Goal: Information Seeking & Learning: Learn about a topic

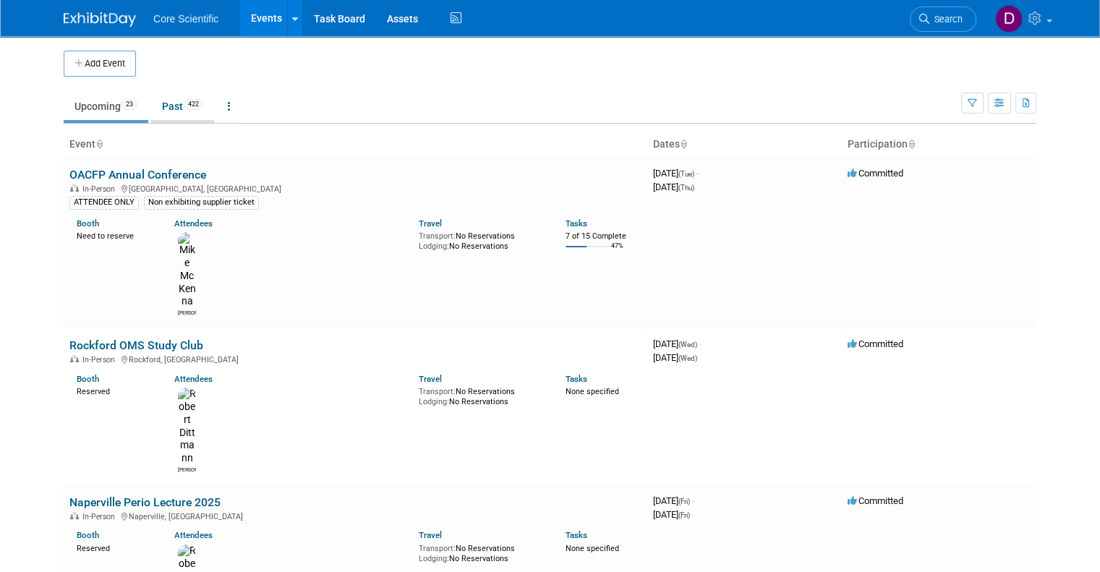
click at [166, 105] on link "Past 422" at bounding box center [182, 106] width 63 height 27
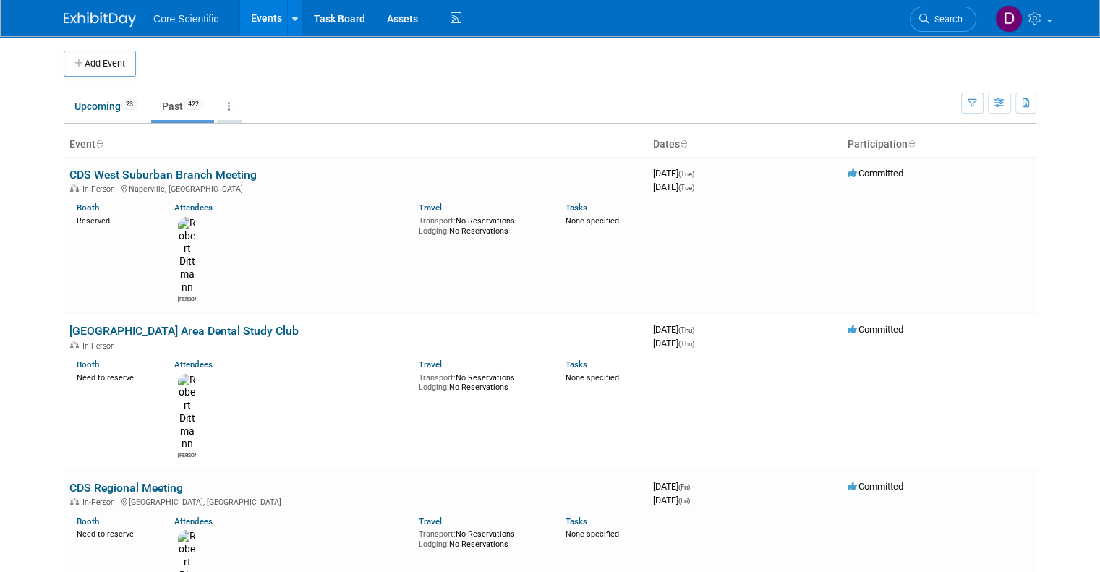
click at [228, 103] on icon at bounding box center [229, 106] width 3 height 10
click at [984, 109] on button "button" at bounding box center [973, 103] width 22 height 21
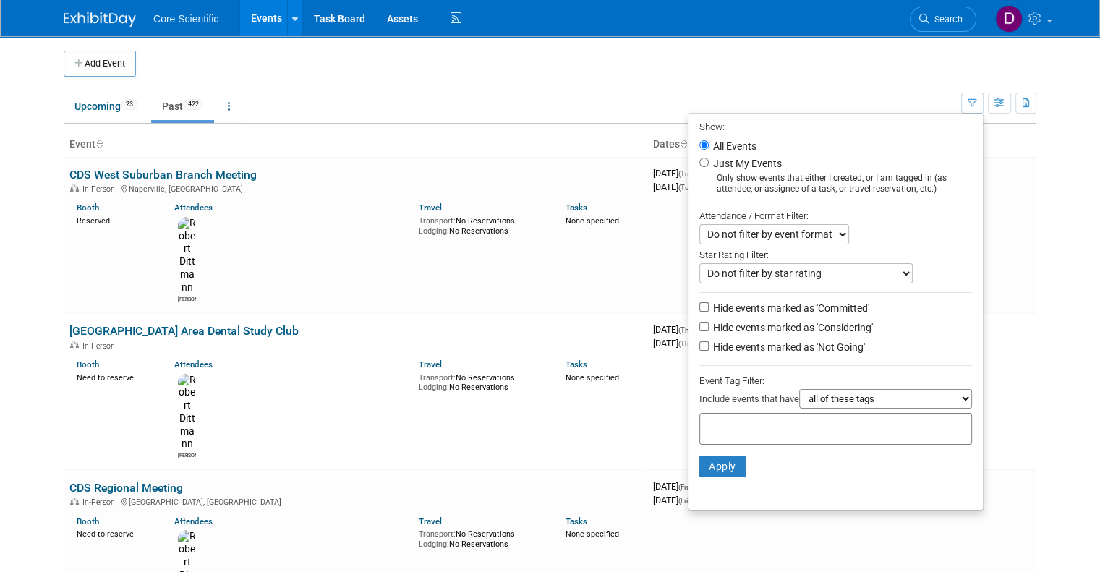
click at [752, 235] on select "Do not filter by event format Only show In-Person events Only show Virtual even…" at bounding box center [775, 234] width 150 height 20
click at [869, 175] on div "Only show events that either I created, or I am tagged in (as attendee, or assi…" at bounding box center [836, 184] width 273 height 22
click at [1006, 101] on icon "button" at bounding box center [1000, 103] width 11 height 9
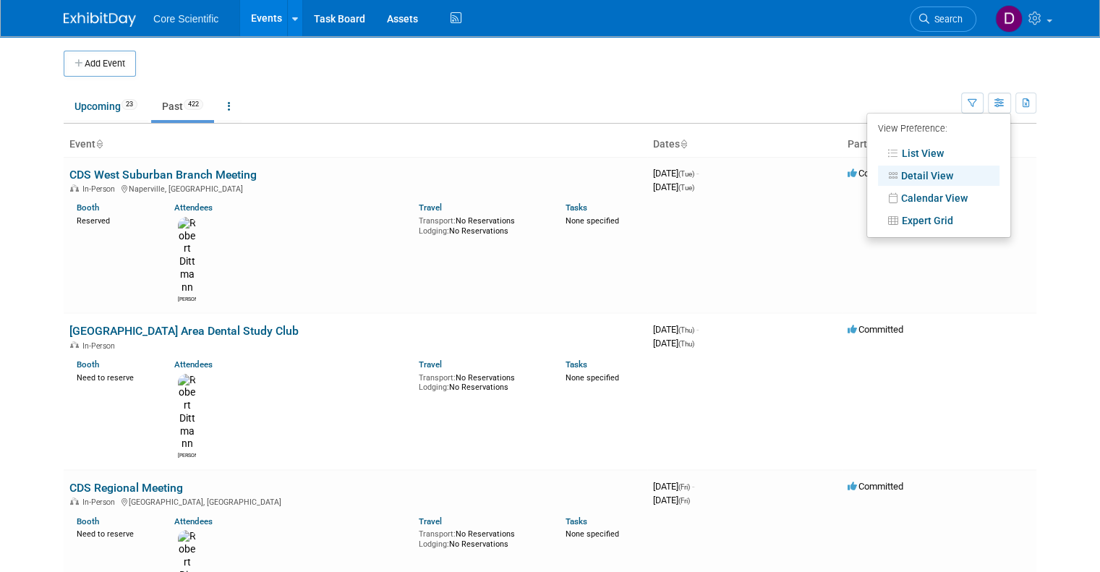
click at [933, 175] on link "Detail View" at bounding box center [939, 176] width 122 height 20
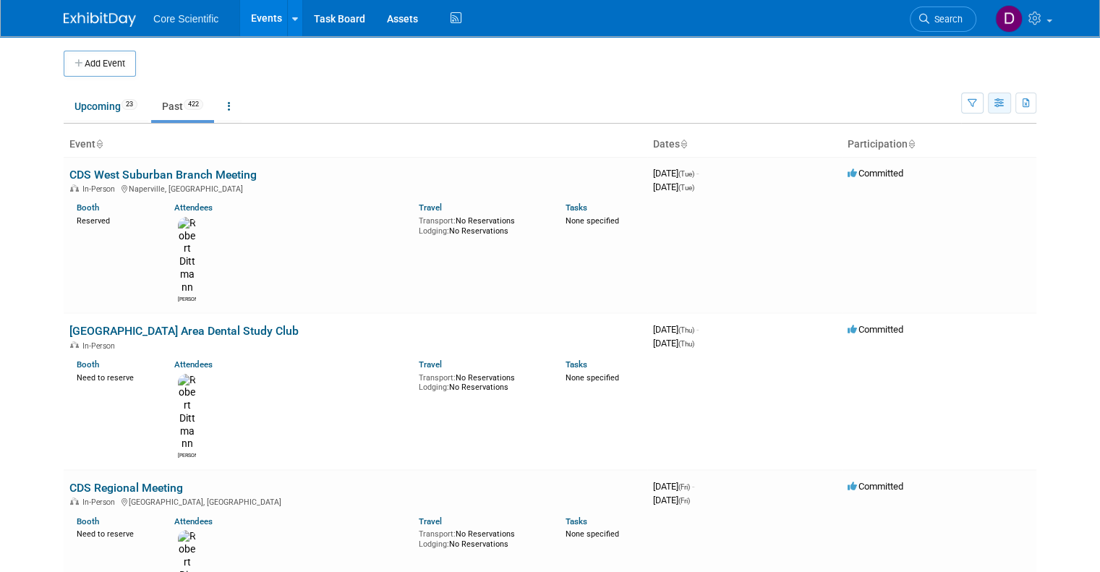
click at [1006, 106] on icon "button" at bounding box center [1000, 103] width 11 height 9
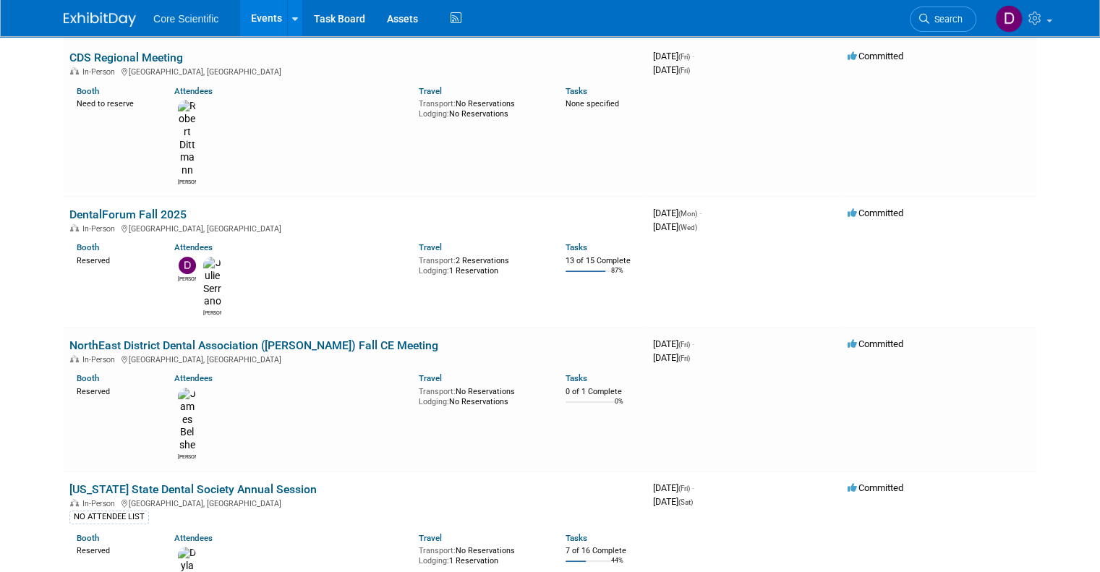
scroll to position [434, 0]
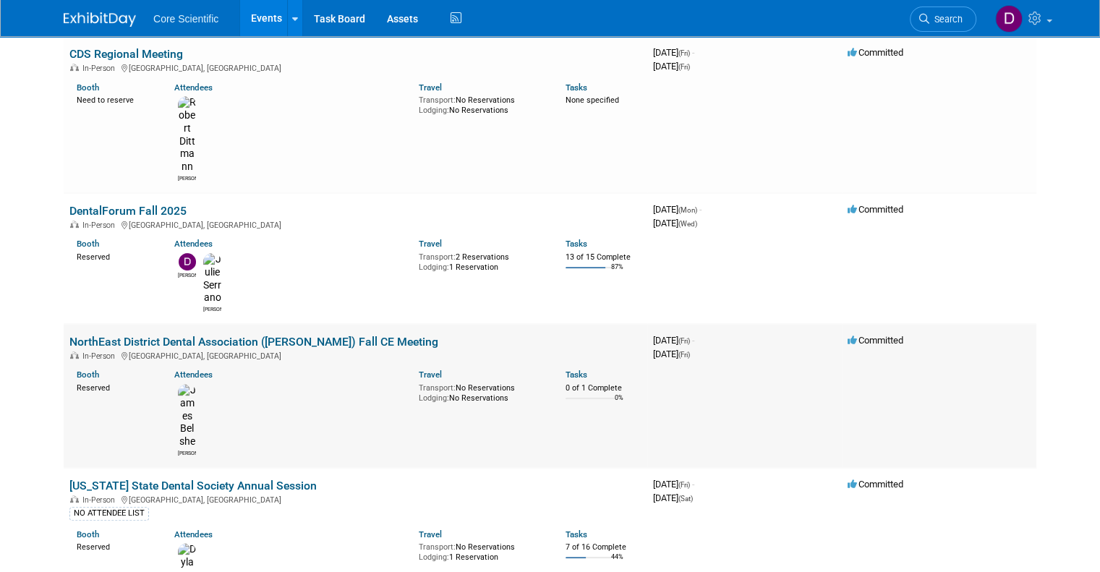
click at [207, 335] on link "NorthEast District Dental Association ([PERSON_NAME]) Fall CE Meeting" at bounding box center [253, 342] width 369 height 14
click at [225, 479] on link "[US_STATE] State Dental Society Annual Session" at bounding box center [192, 486] width 247 height 14
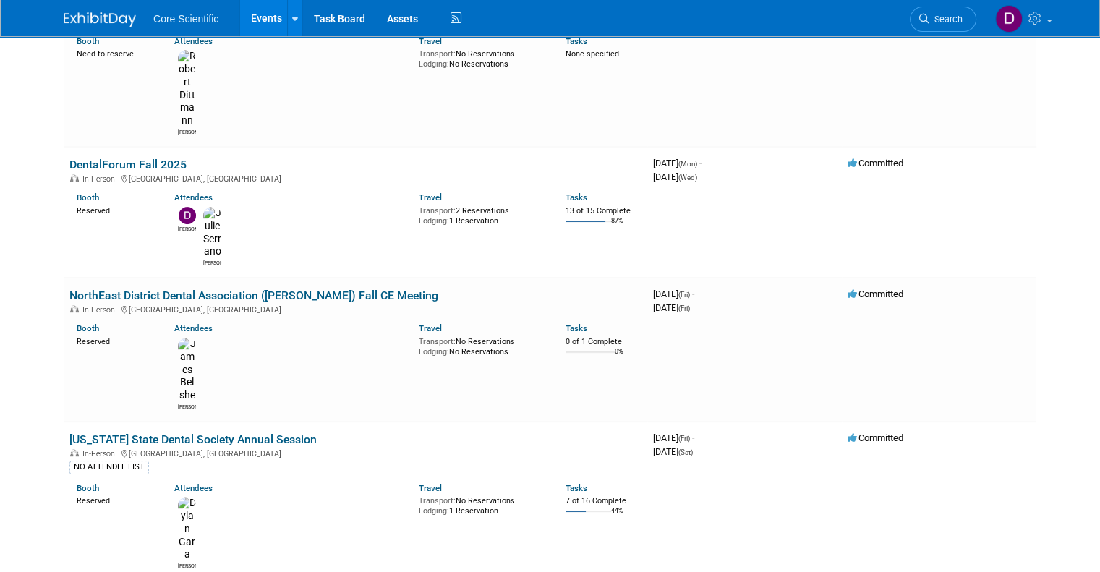
scroll to position [506, 0]
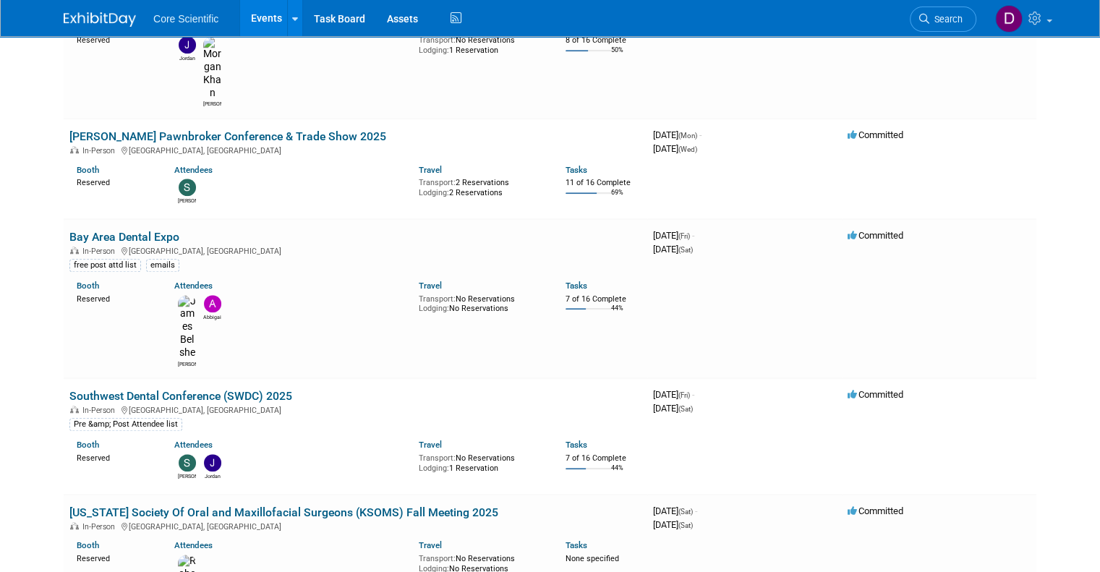
scroll to position [1158, 0]
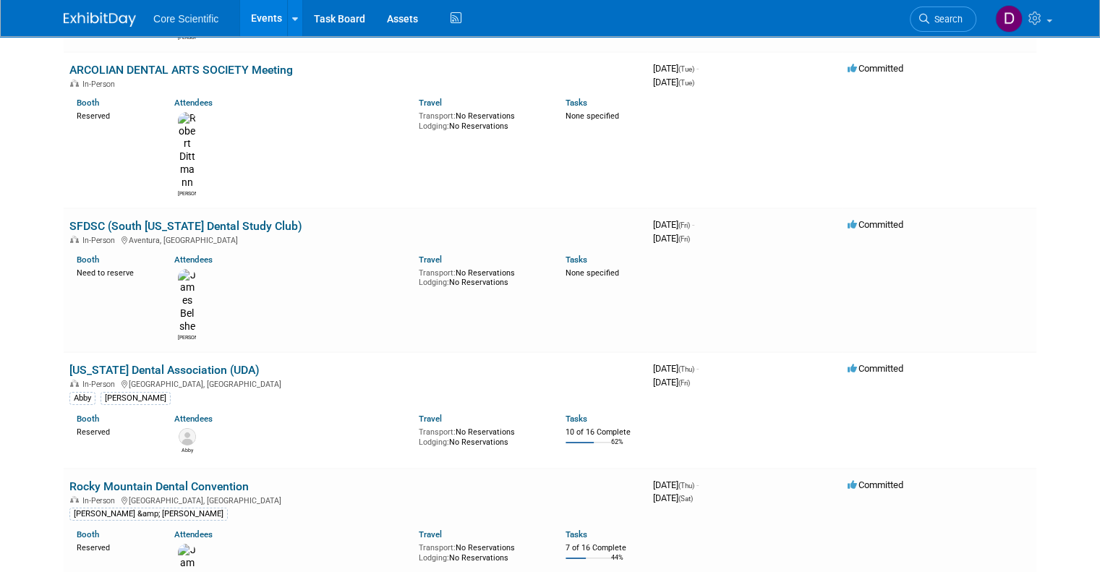
scroll to position [10274, 0]
click at [951, 25] on link "Search" at bounding box center [943, 19] width 67 height 25
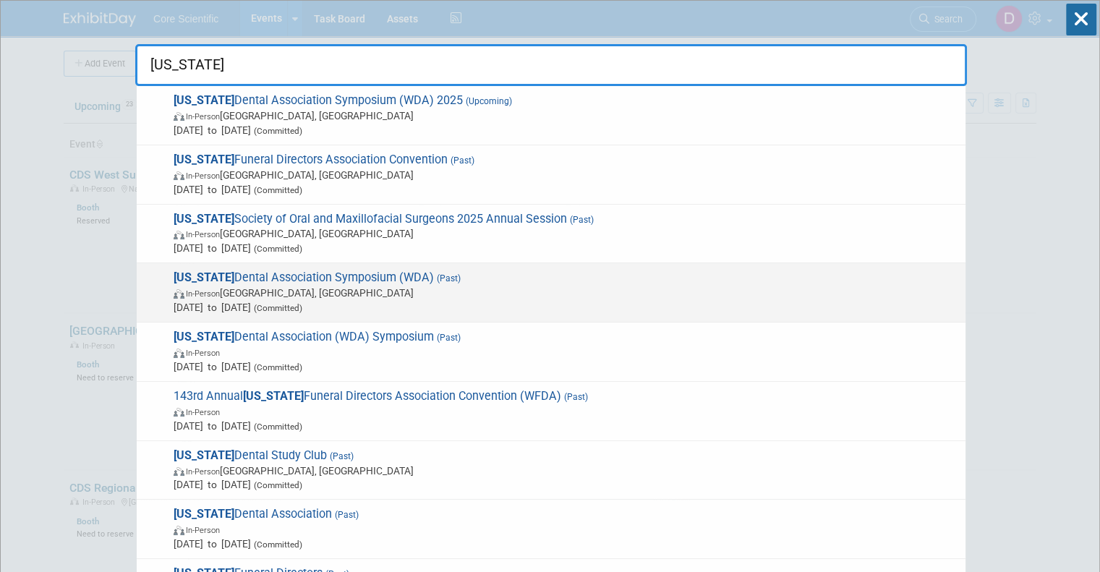
type input "wisconsin"
click at [378, 284] on span "Wisconsin Dental Association Symposium (WDA) (Past) In-Person Appleton, WI Nov …" at bounding box center [563, 293] width 789 height 44
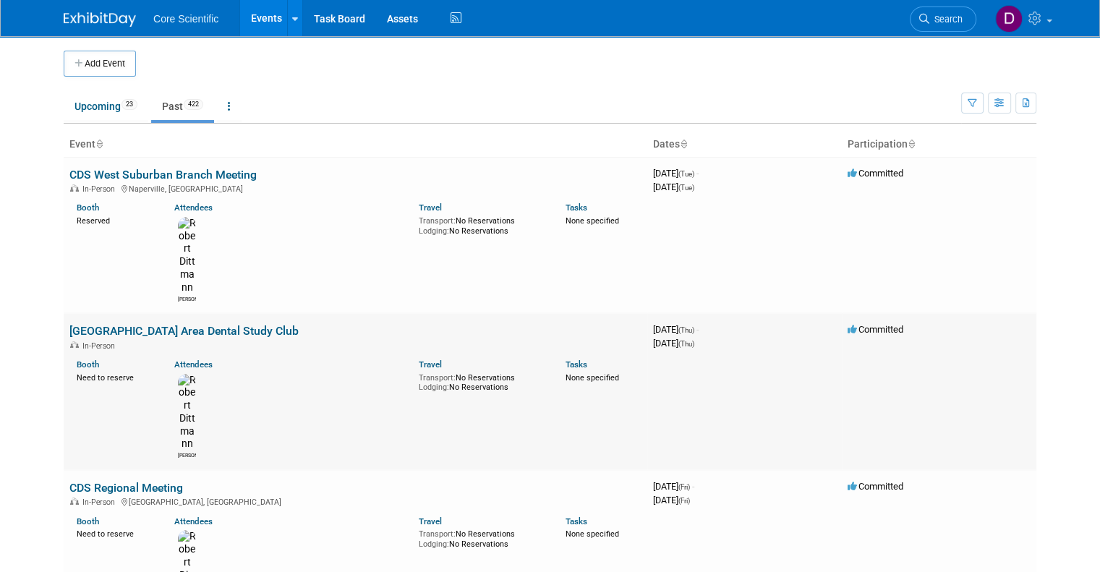
click at [187, 324] on link "[GEOGRAPHIC_DATA] Area Dental Study Club" at bounding box center [183, 331] width 229 height 14
click at [79, 112] on link "Upcoming 23" at bounding box center [106, 106] width 85 height 27
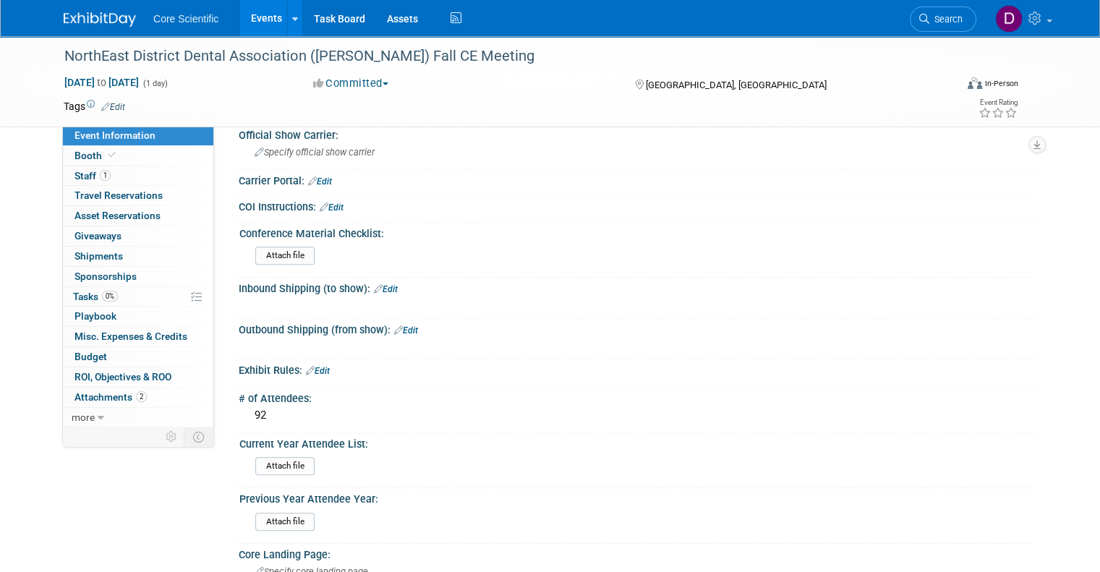
scroll to position [1013, 0]
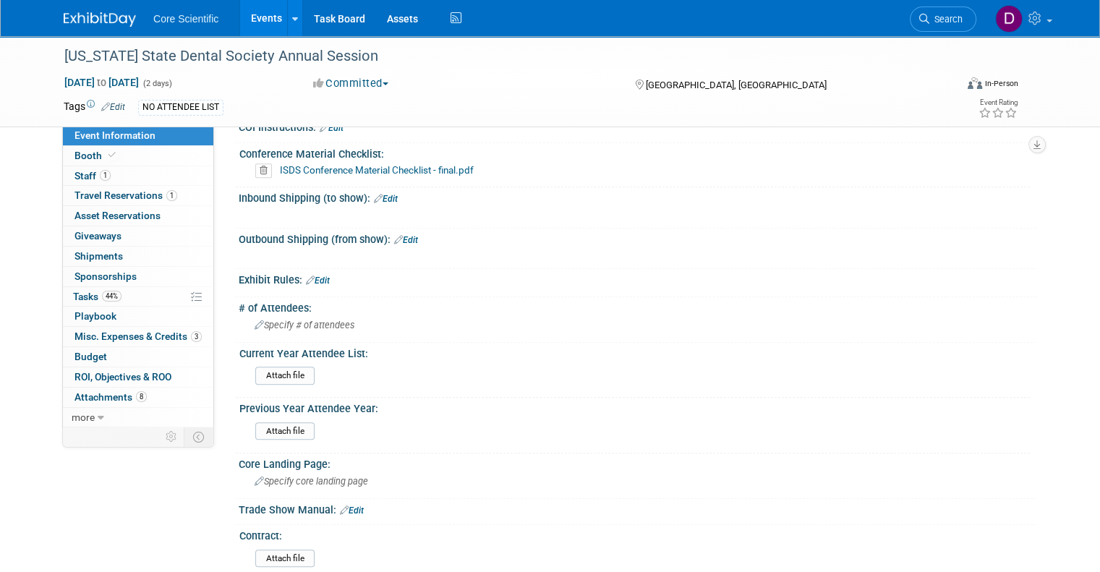
scroll to position [1158, 0]
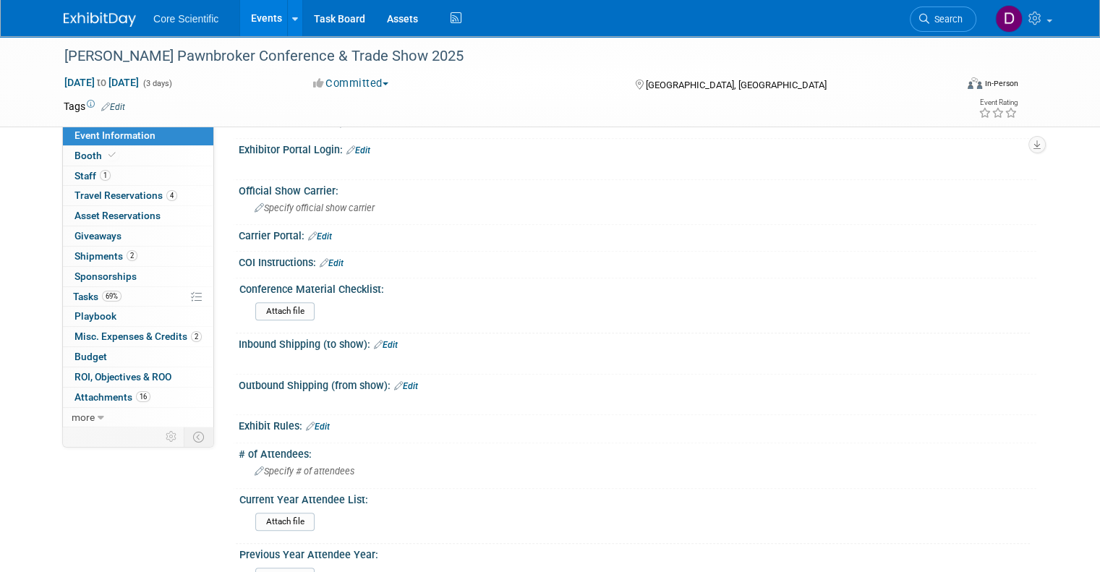
scroll to position [724, 0]
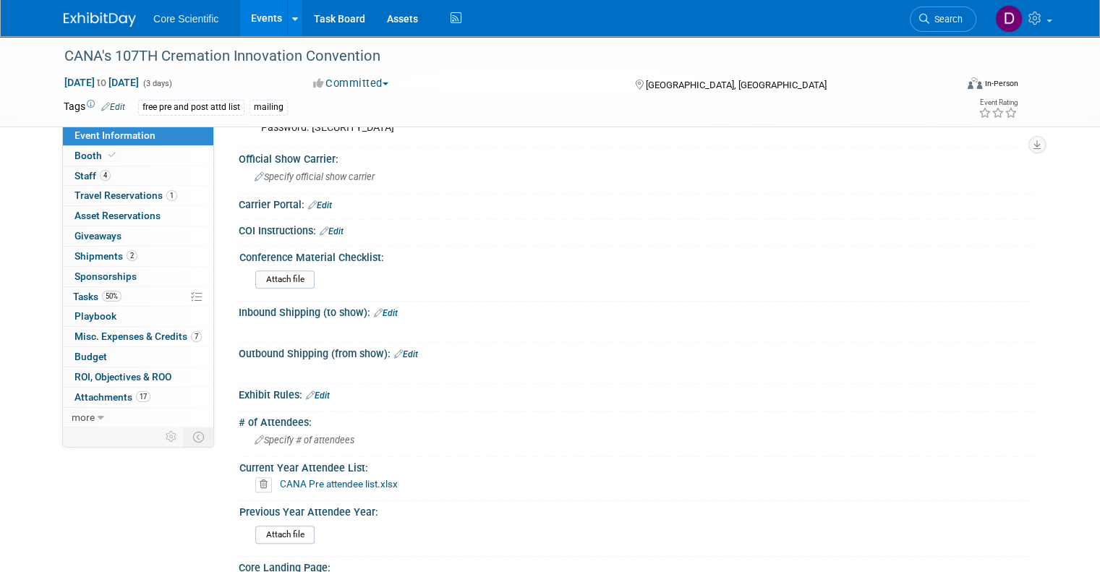
scroll to position [1085, 0]
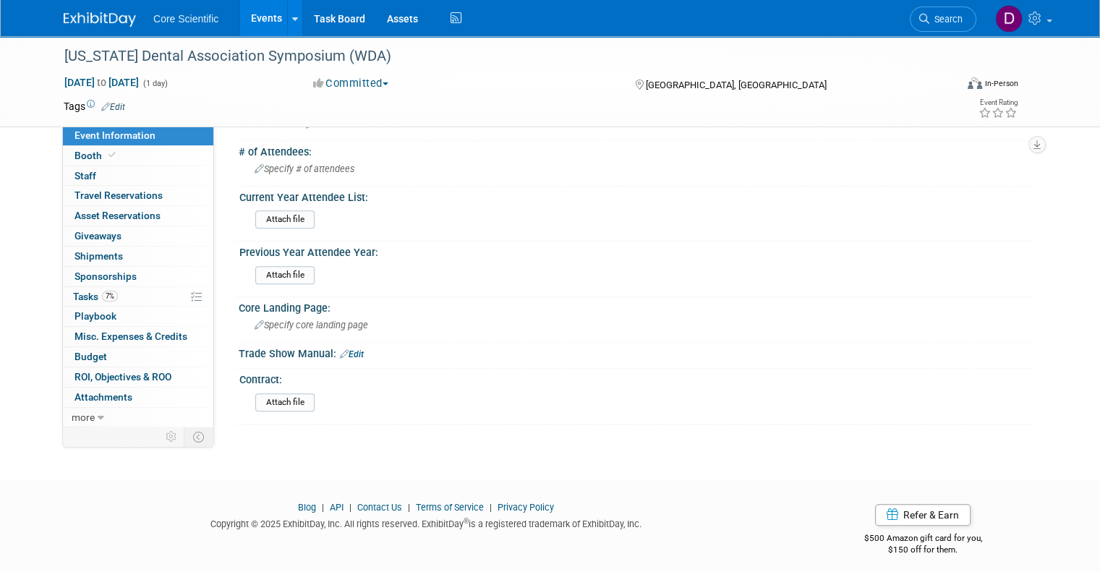
scroll to position [936, 0]
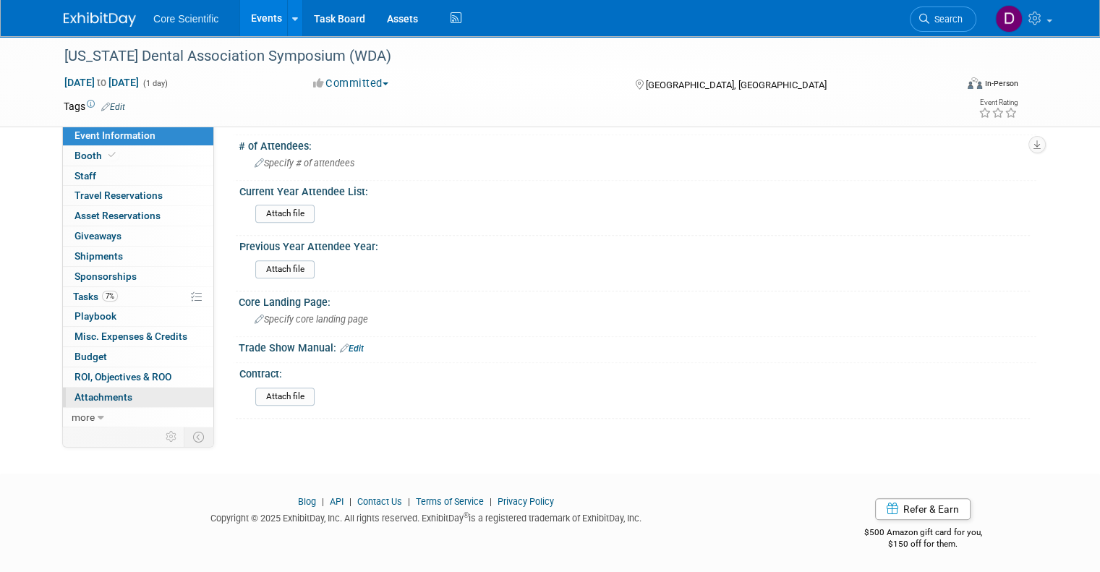
click at [98, 399] on span "Attachments 0" at bounding box center [104, 397] width 58 height 12
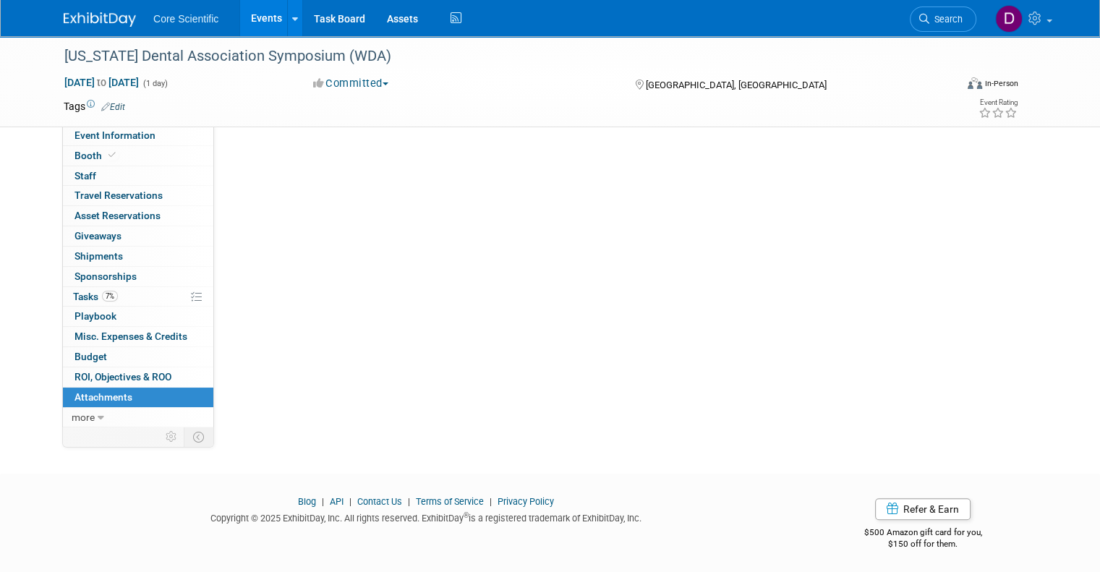
scroll to position [0, 0]
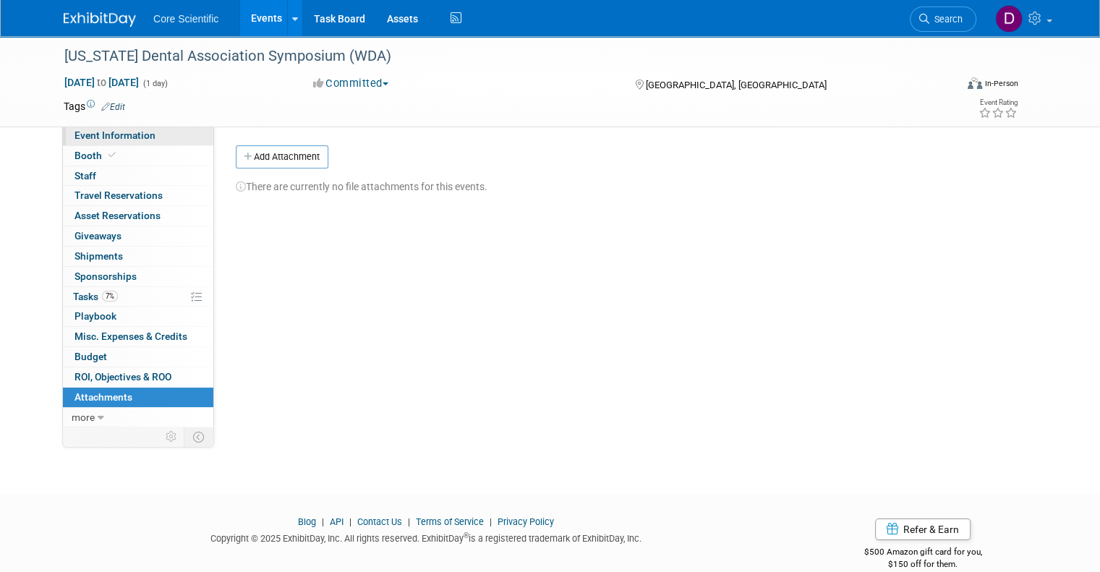
click at [137, 143] on link "Event Information" at bounding box center [138, 136] width 150 height 20
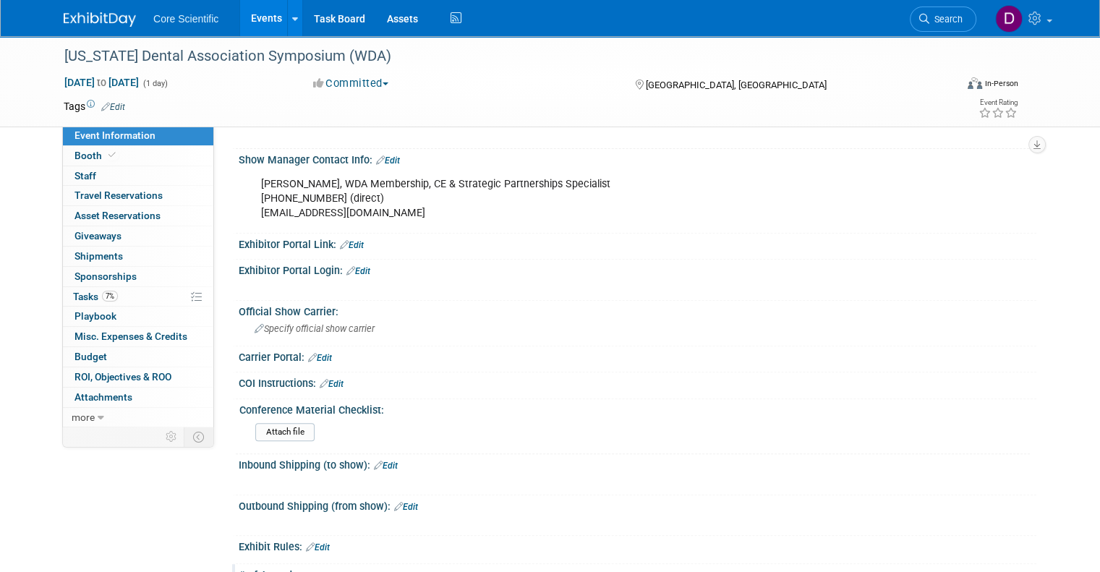
scroll to position [434, 0]
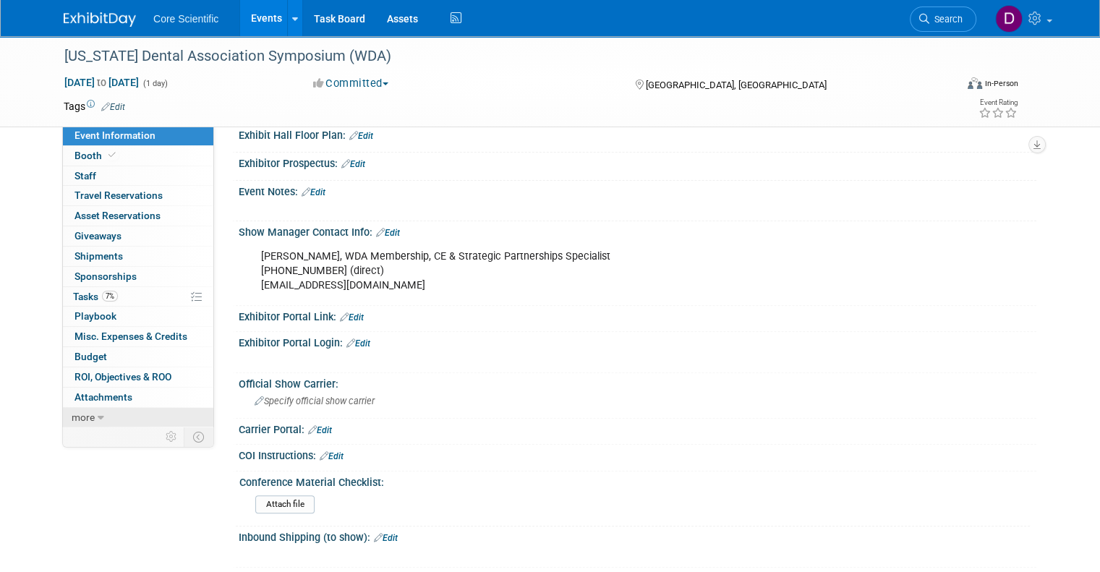
click at [72, 417] on span "more" at bounding box center [83, 418] width 23 height 12
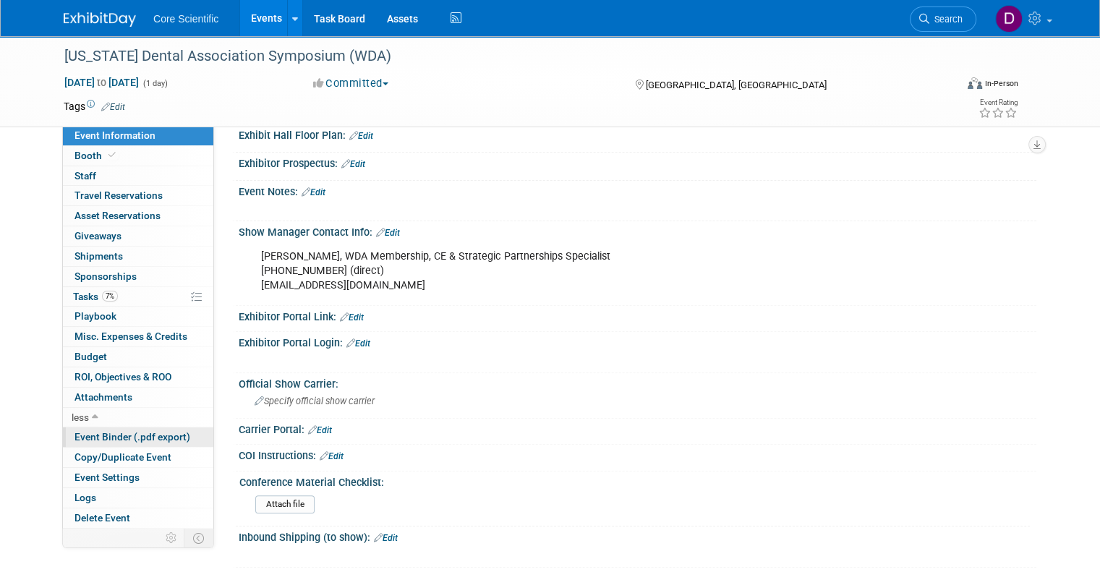
click at [113, 433] on span "Event Binder (.pdf export)" at bounding box center [133, 437] width 116 height 12
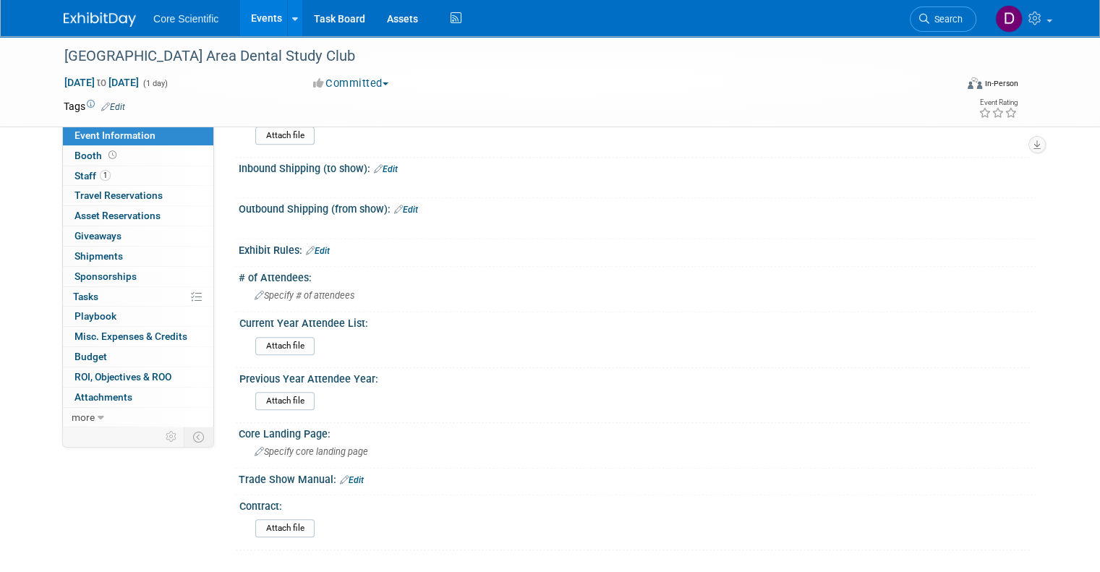
scroll to position [724, 0]
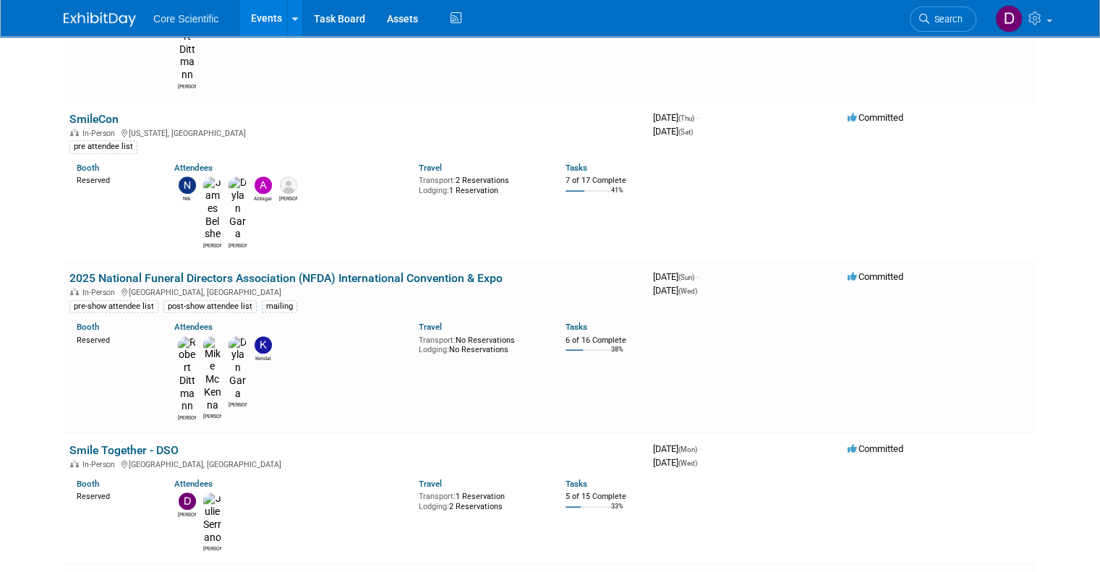
scroll to position [868, 0]
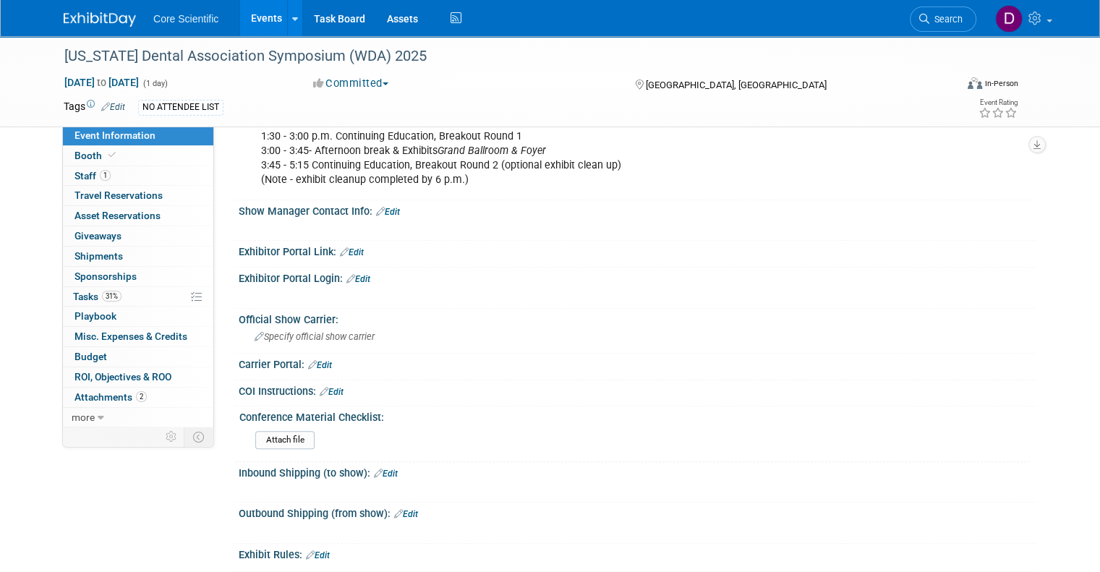
scroll to position [796, 0]
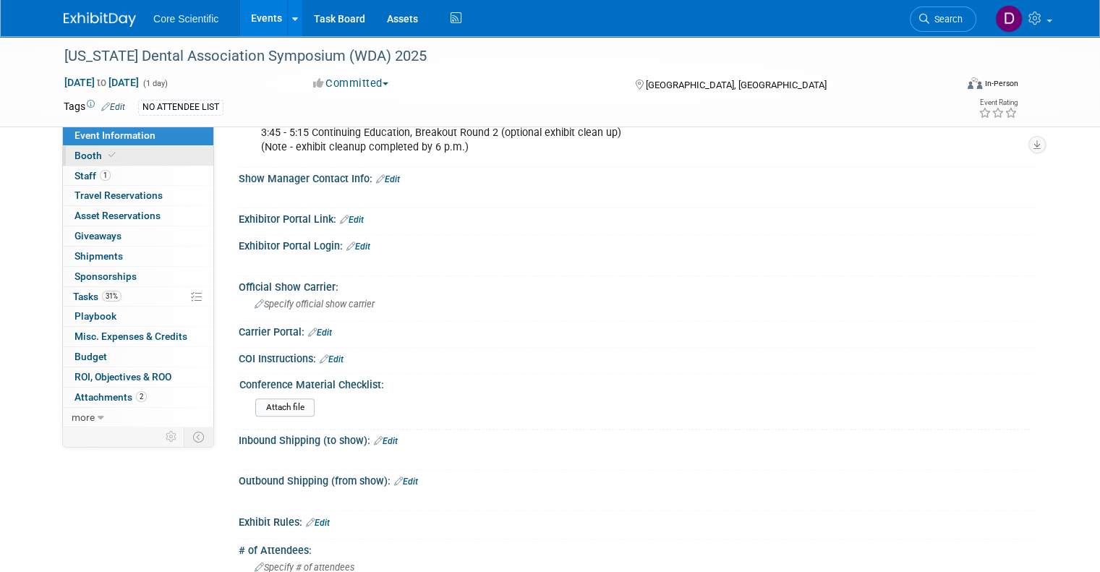
click at [77, 160] on span "Booth" at bounding box center [97, 156] width 44 height 12
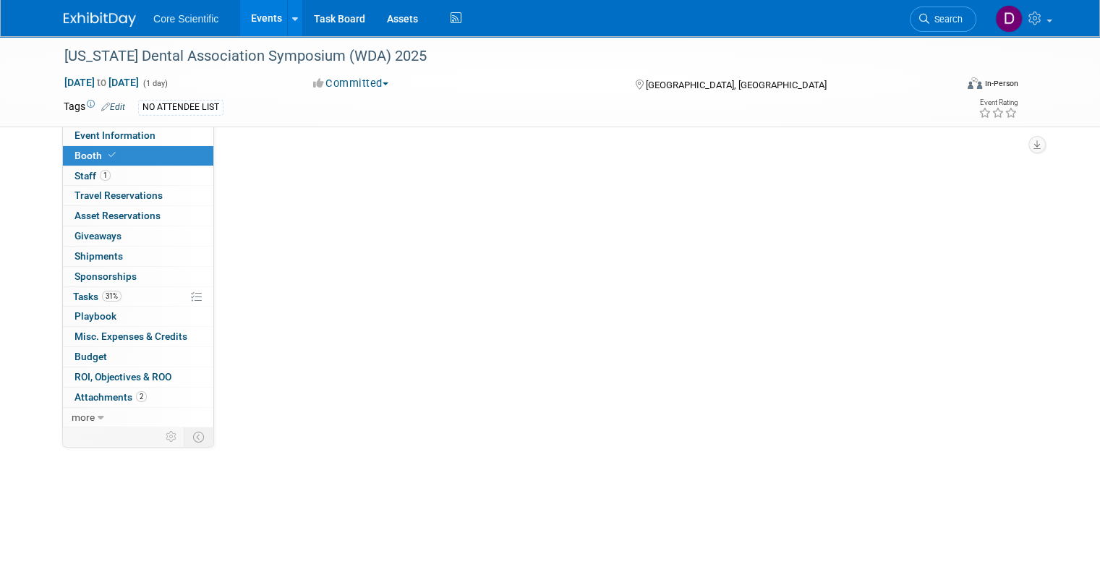
scroll to position [0, 0]
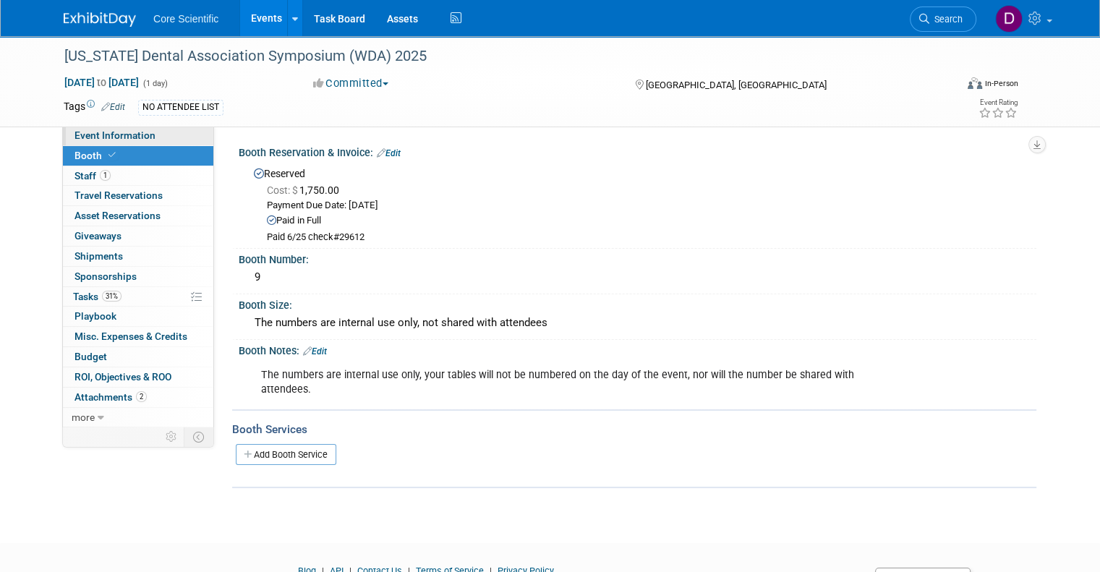
click at [84, 135] on span "Event Information" at bounding box center [115, 136] width 81 height 12
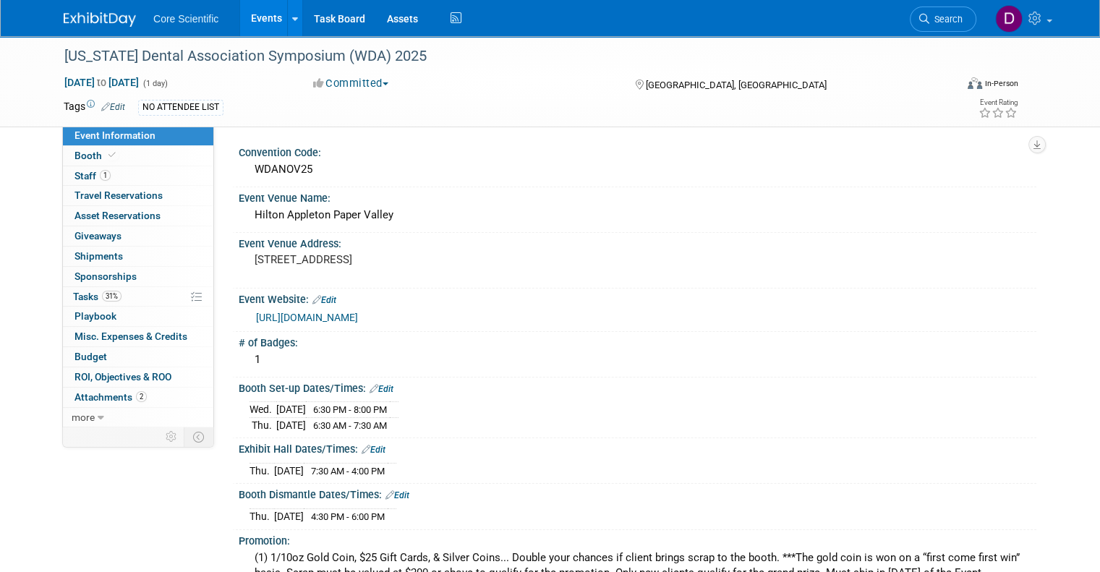
click at [344, 315] on link "[URL][DOMAIN_NAME]" at bounding box center [307, 318] width 102 height 12
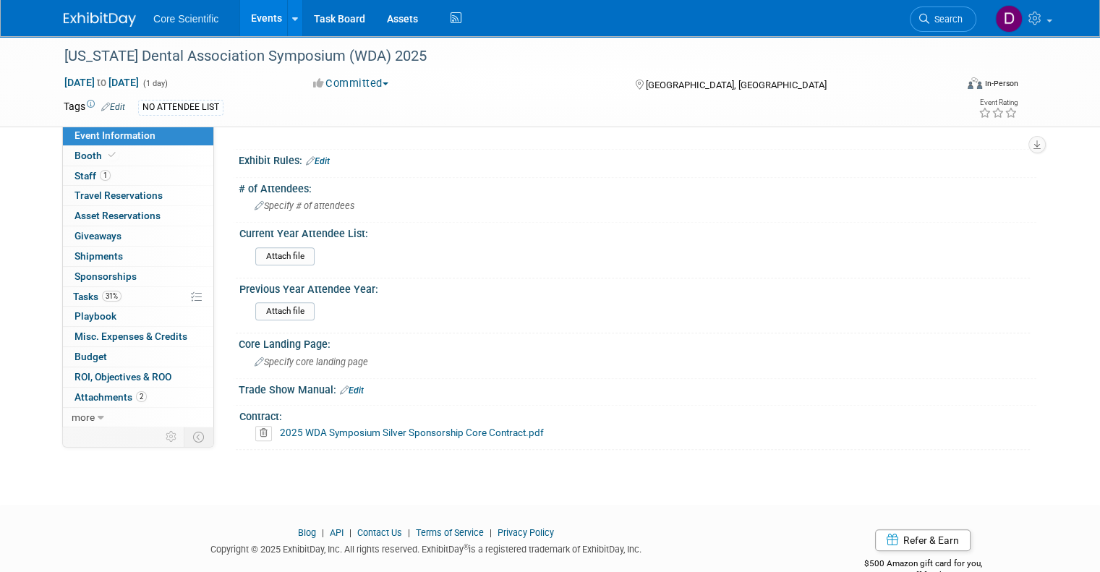
scroll to position [1178, 0]
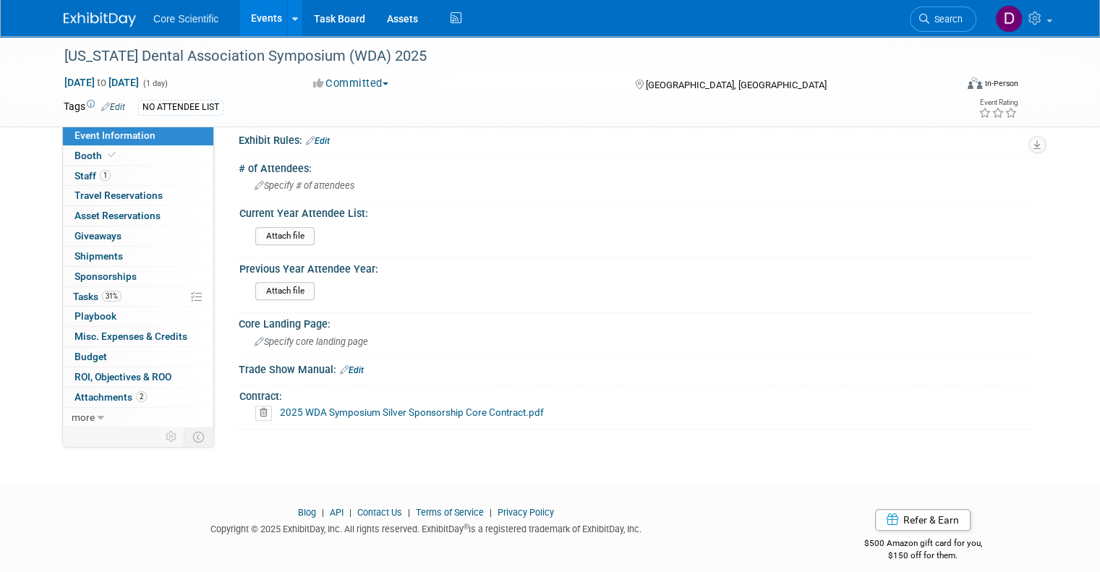
click at [386, 407] on link "2025 WDA Symposium Silver Sponsorship Core Contract.pdf" at bounding box center [412, 413] width 264 height 12
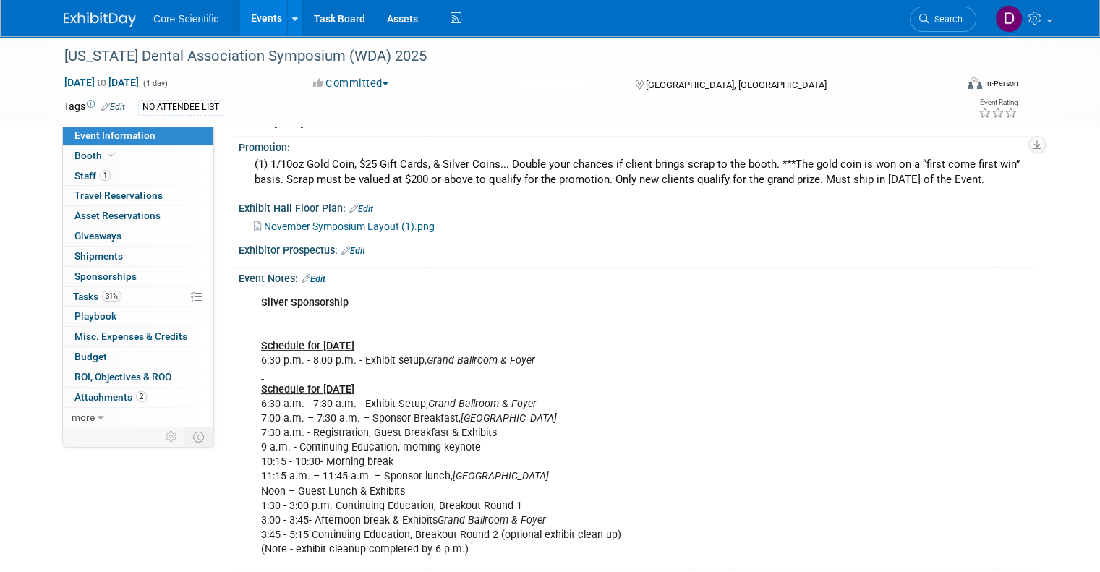
scroll to position [362, 0]
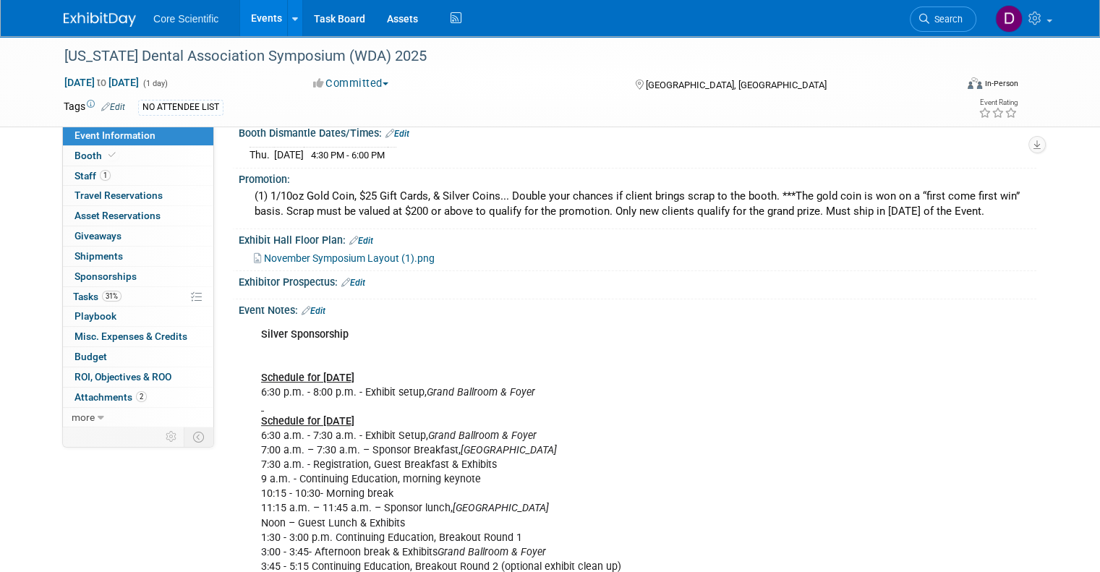
click at [78, 12] on img at bounding box center [100, 19] width 72 height 14
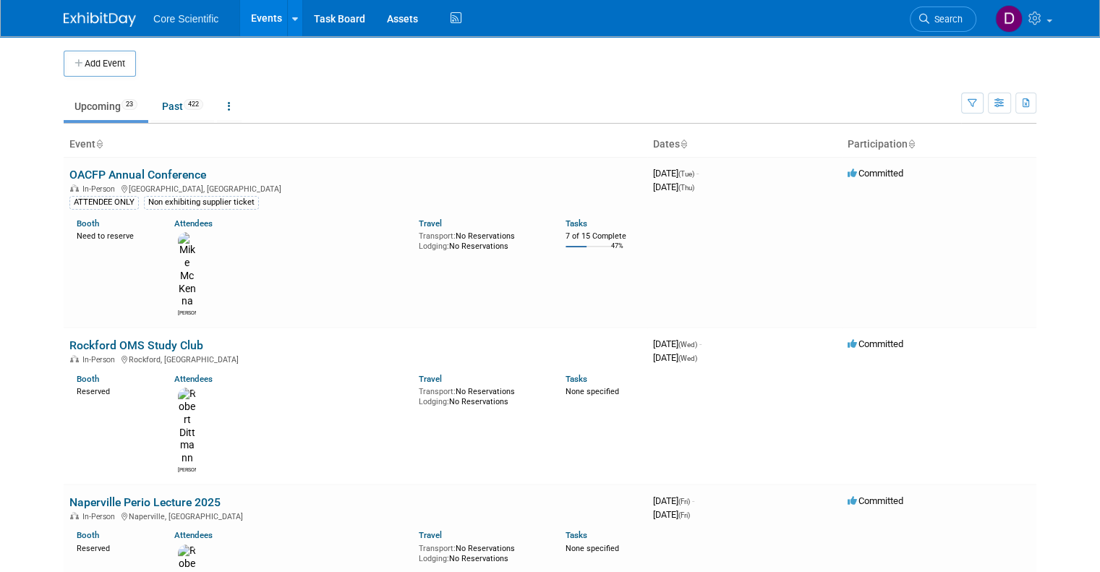
click at [88, 17] on img at bounding box center [100, 19] width 72 height 14
click at [156, 101] on link "Past 422" at bounding box center [182, 106] width 63 height 27
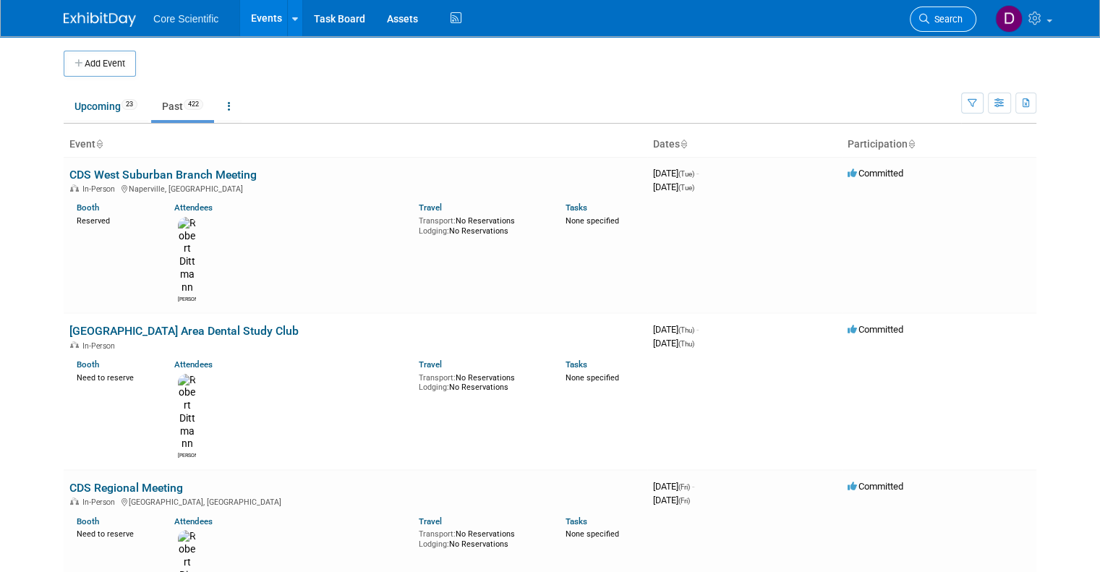
click at [954, 17] on span "Search" at bounding box center [946, 19] width 33 height 11
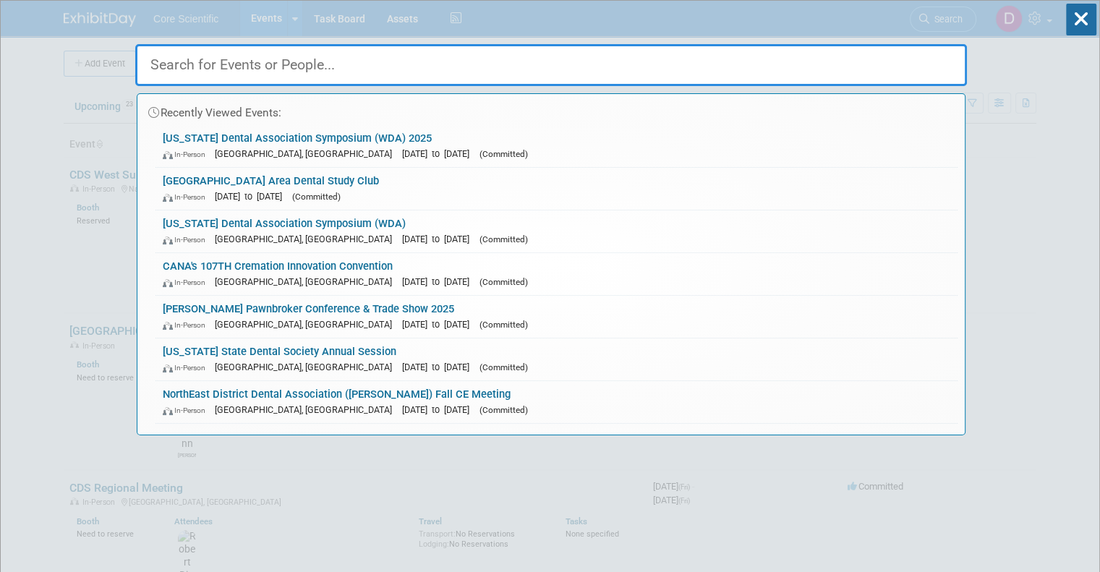
click at [506, 57] on input "text" at bounding box center [551, 65] width 832 height 42
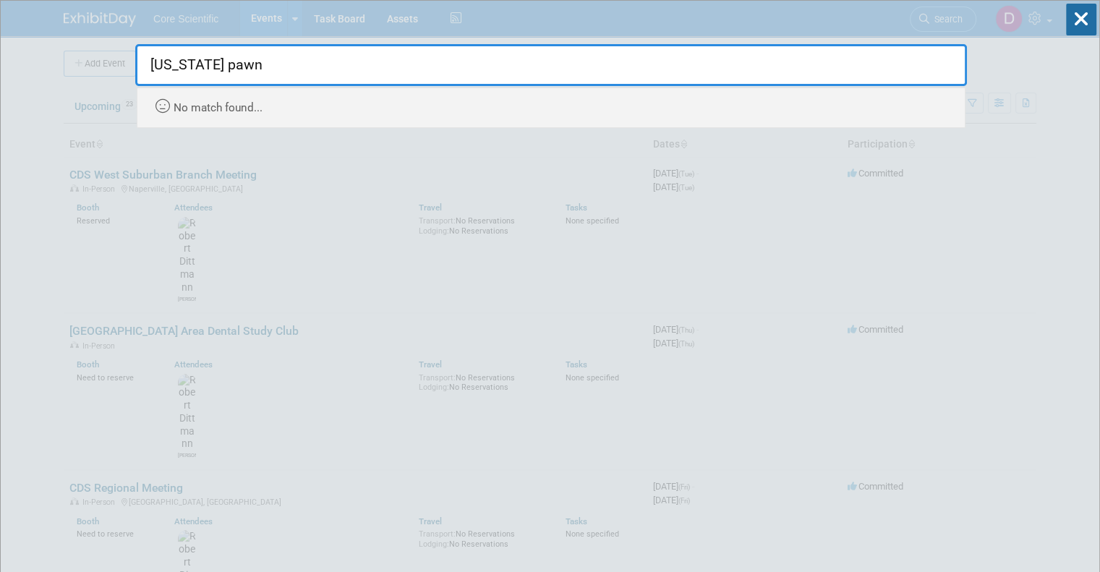
type input "texas pawn"
click at [242, 68] on input "texas pawn" at bounding box center [551, 65] width 832 height 42
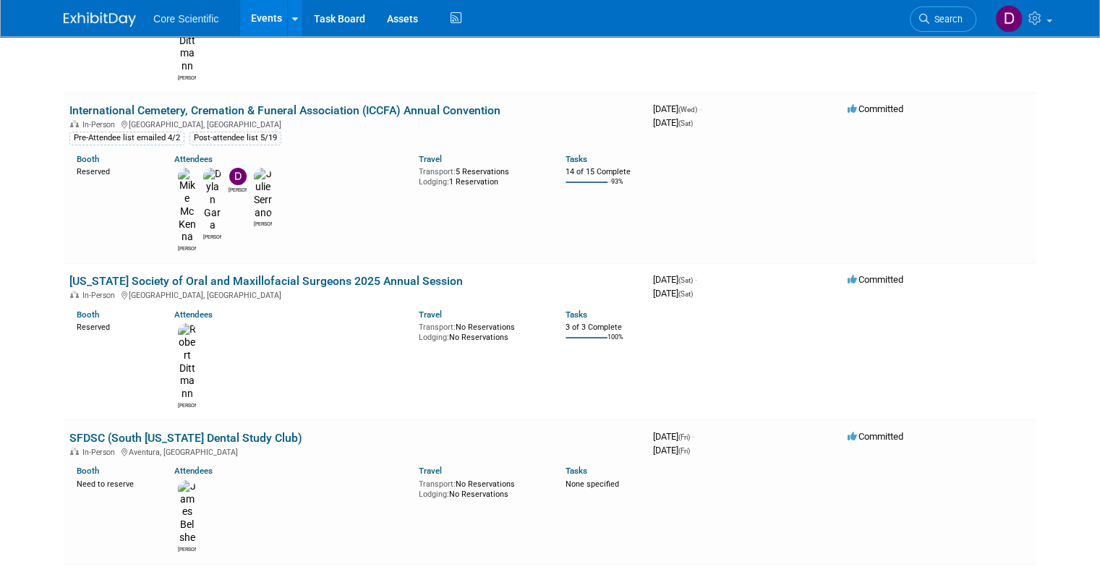
scroll to position [5571, 0]
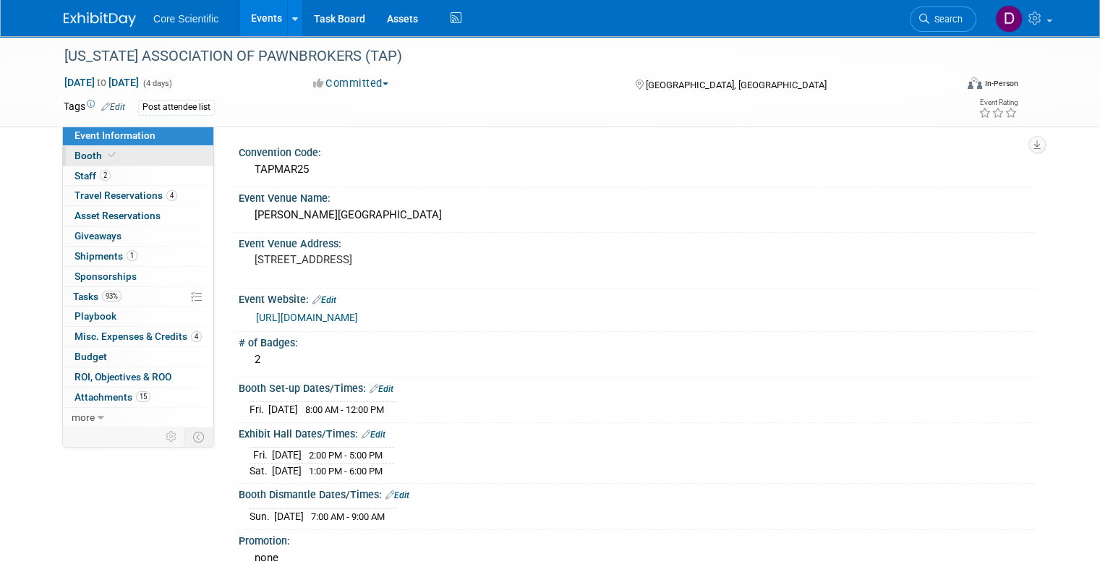
click at [88, 156] on span "Booth" at bounding box center [97, 156] width 44 height 12
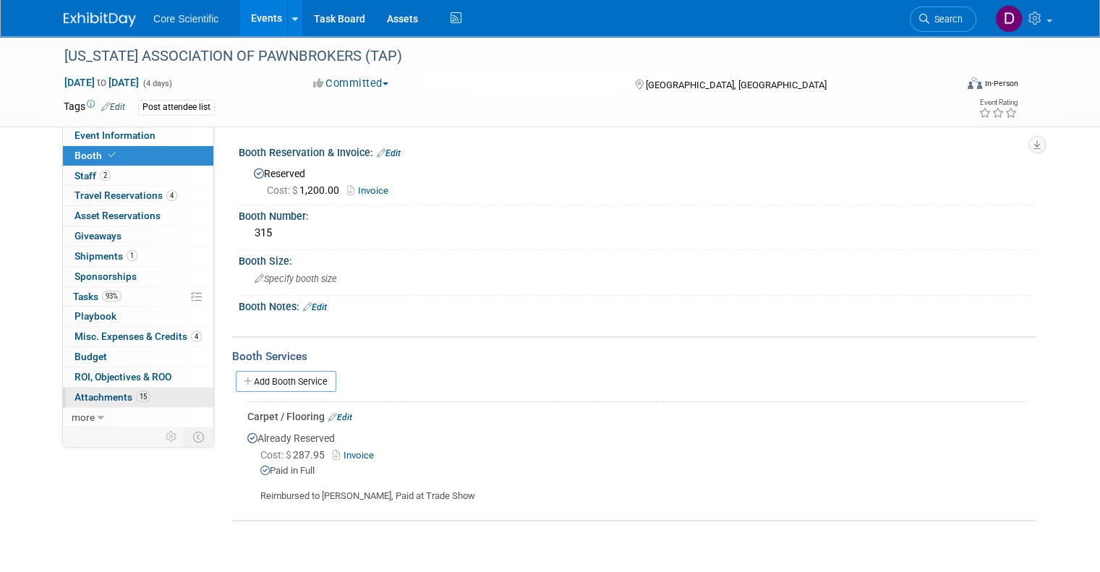
click at [94, 392] on span "Attachments 15" at bounding box center [113, 397] width 76 height 12
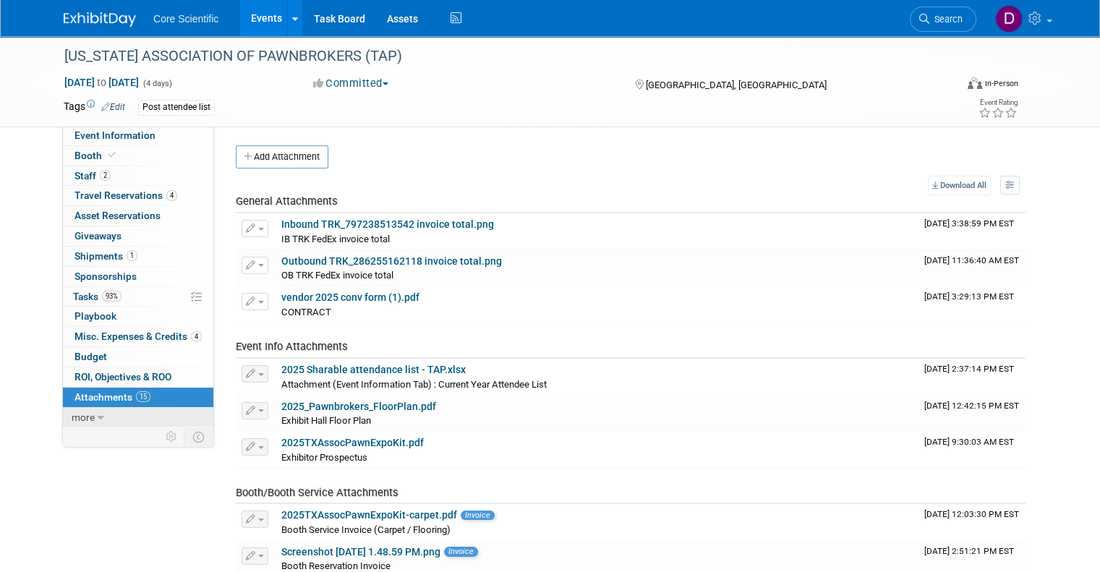
click at [72, 416] on span "more" at bounding box center [83, 418] width 23 height 12
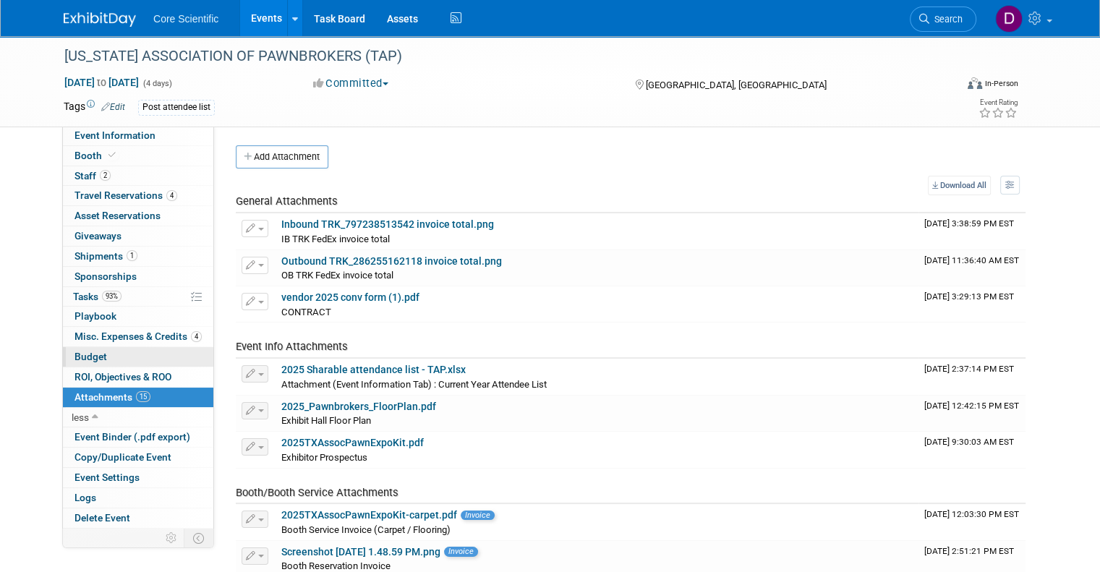
click at [84, 356] on span "Budget" at bounding box center [91, 357] width 33 height 12
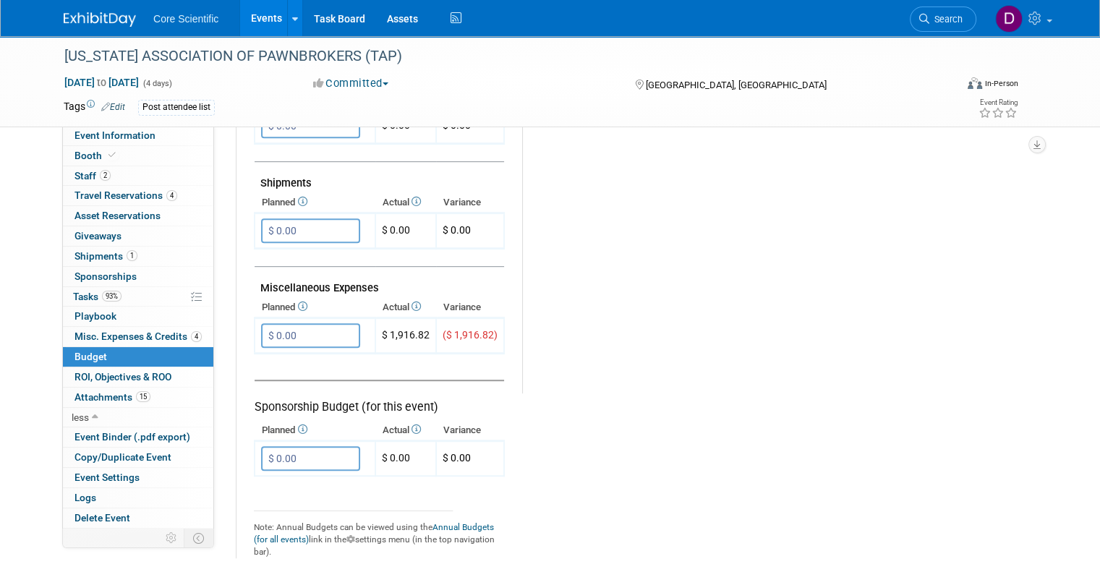
scroll to position [796, 0]
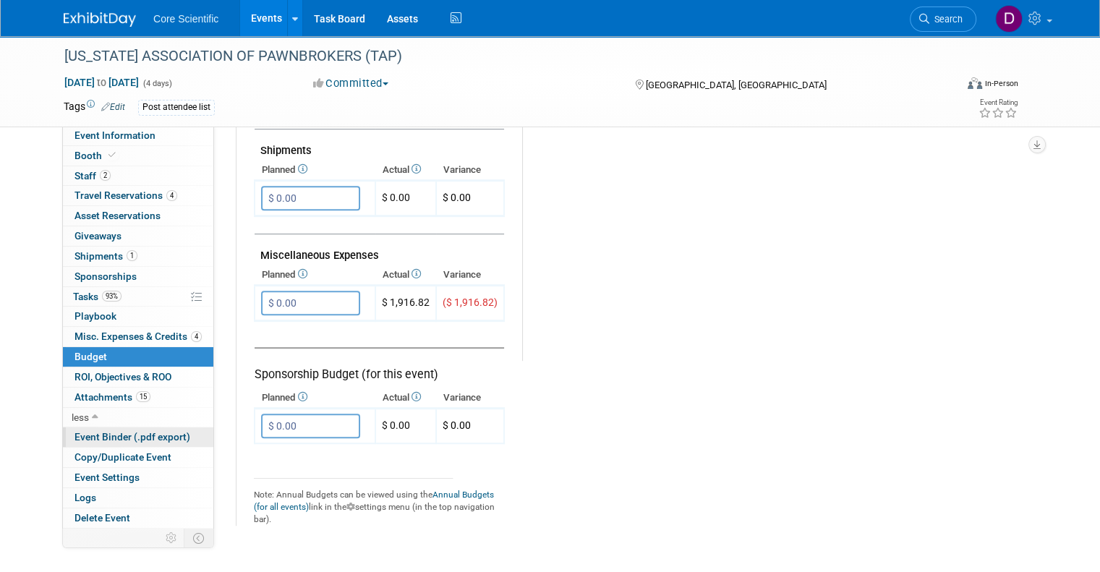
click at [101, 443] on link "Event Binder (.pdf export)" at bounding box center [138, 438] width 150 height 20
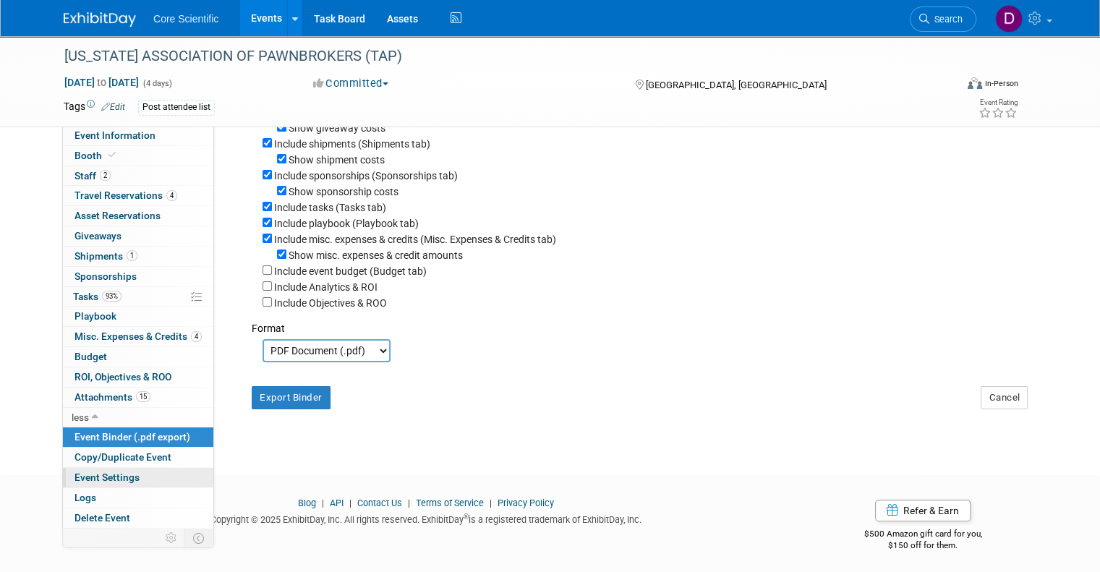
scroll to position [190, 0]
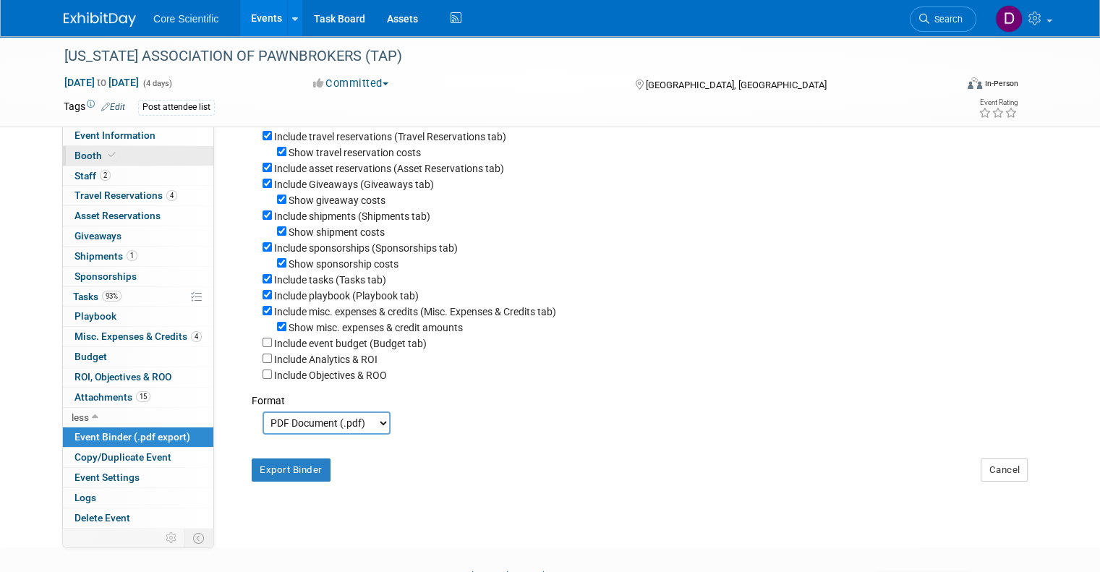
click at [87, 156] on span "Booth" at bounding box center [97, 156] width 44 height 12
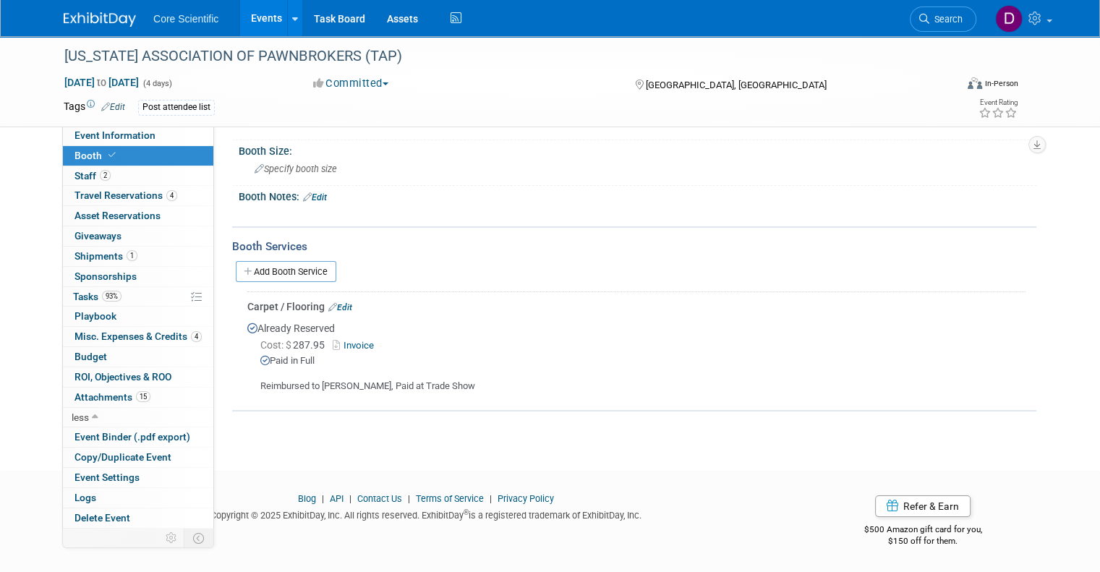
scroll to position [0, 0]
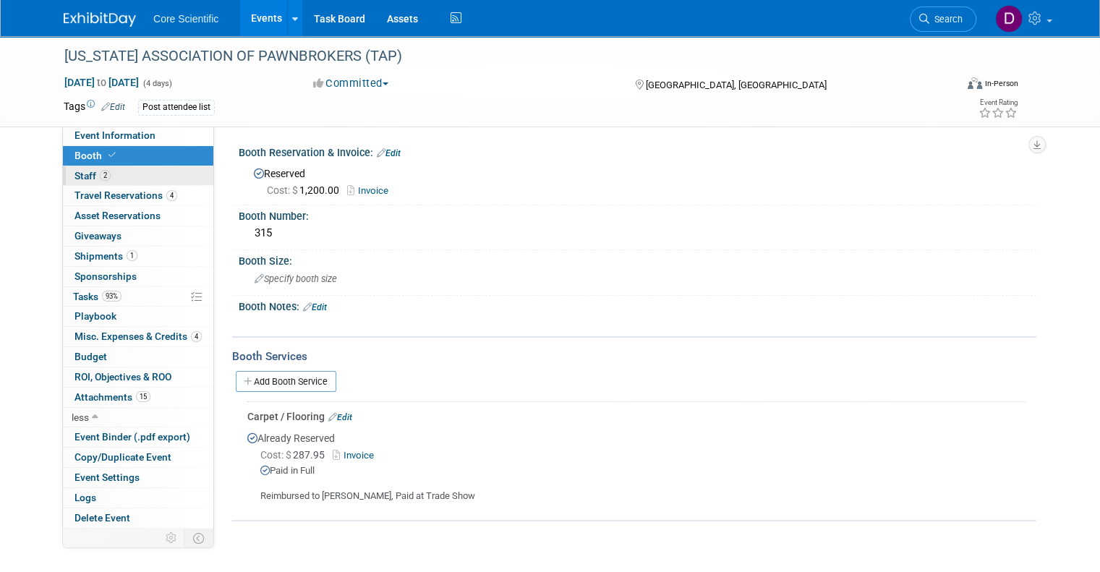
click at [75, 176] on span "Staff 2" at bounding box center [93, 176] width 36 height 12
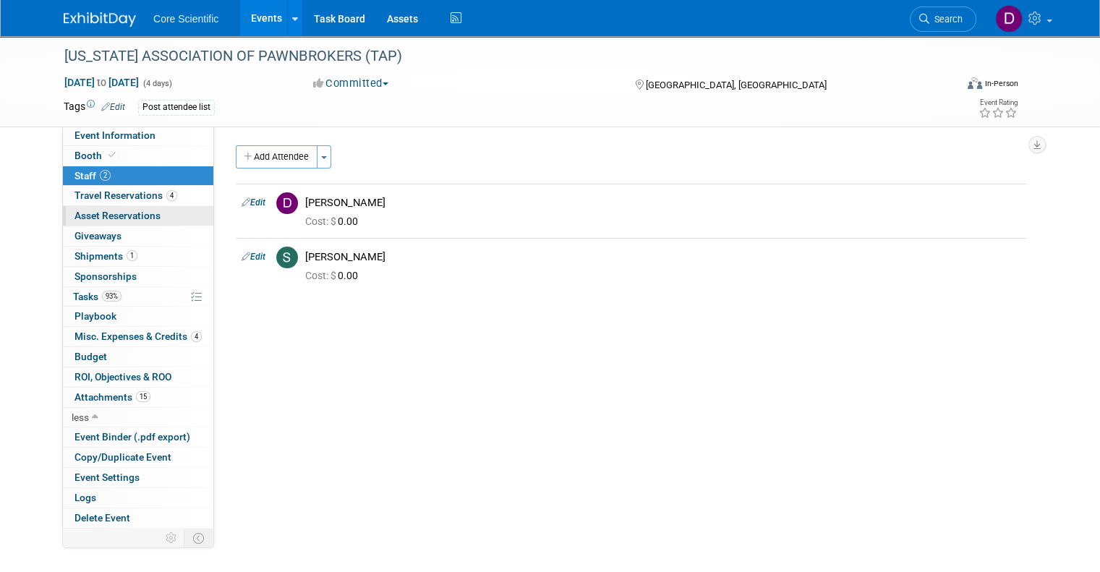
click at [78, 206] on link "0 Asset Reservations 0" at bounding box center [138, 216] width 150 height 20
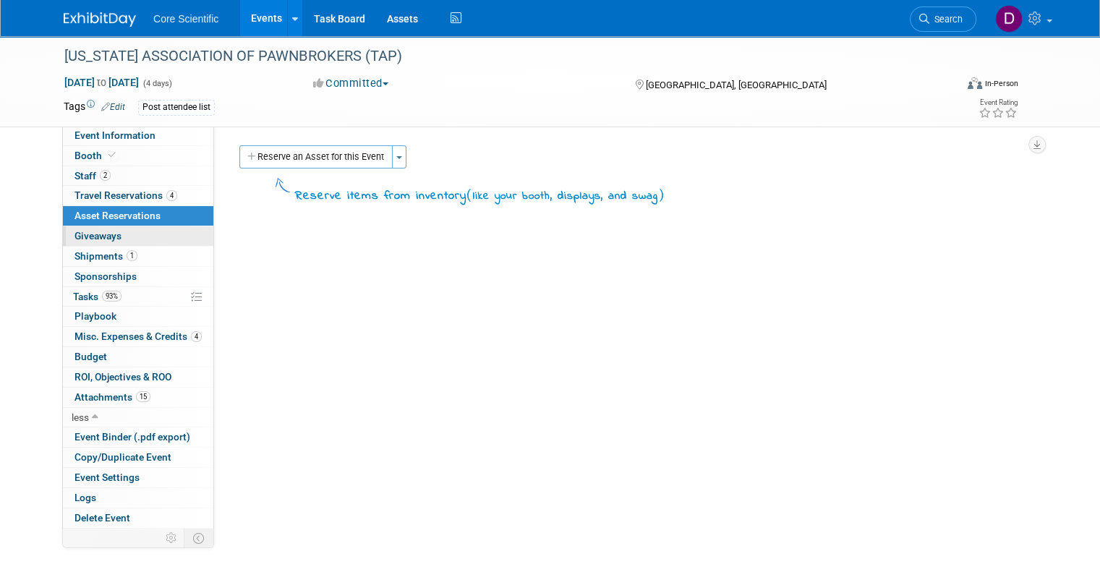
click at [79, 247] on link "1 Shipments 1" at bounding box center [138, 257] width 150 height 20
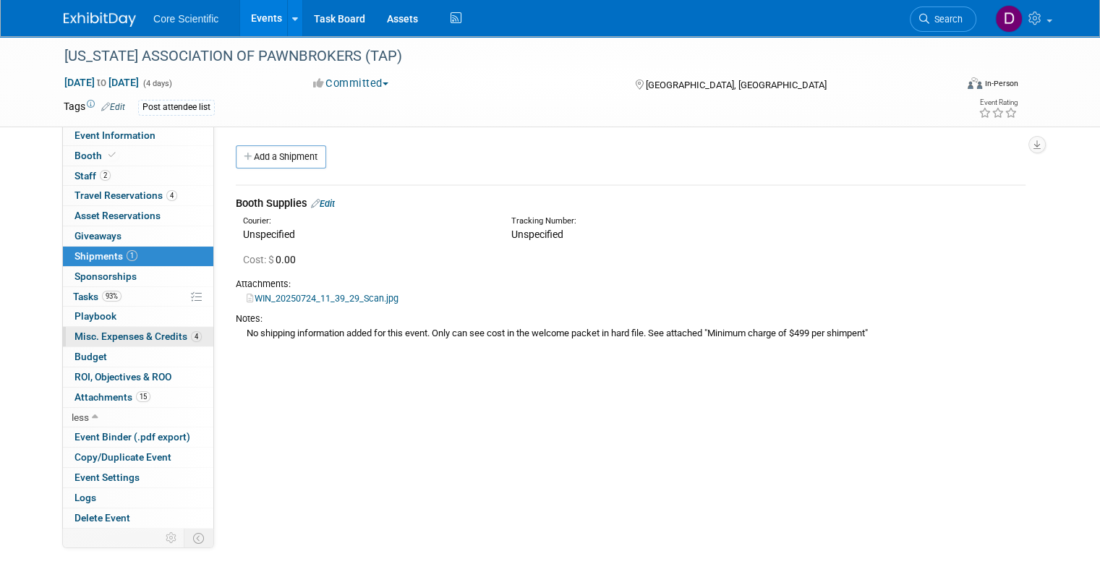
click at [95, 332] on span "Misc. Expenses & Credits 4" at bounding box center [138, 337] width 127 height 12
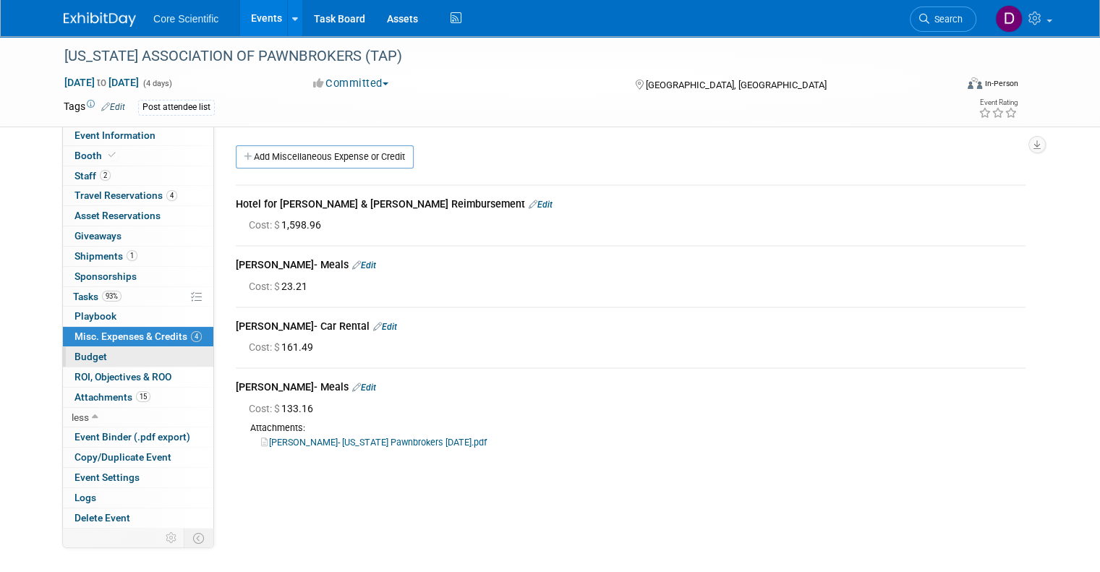
click at [89, 355] on span "Budget" at bounding box center [91, 357] width 33 height 12
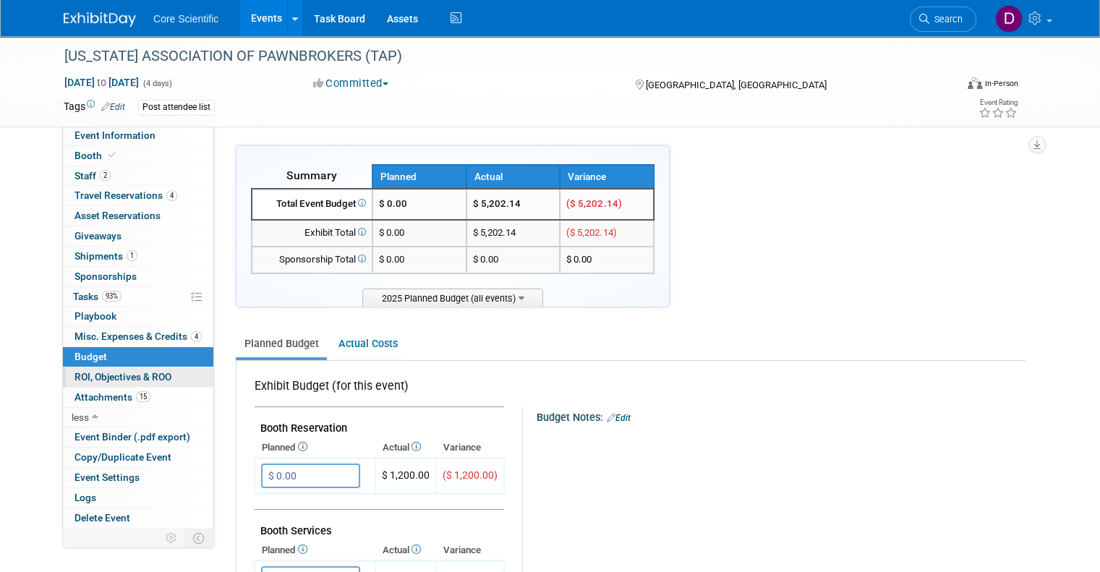
click at [109, 373] on span "ROI, Objectives & ROO 0" at bounding box center [123, 377] width 97 height 12
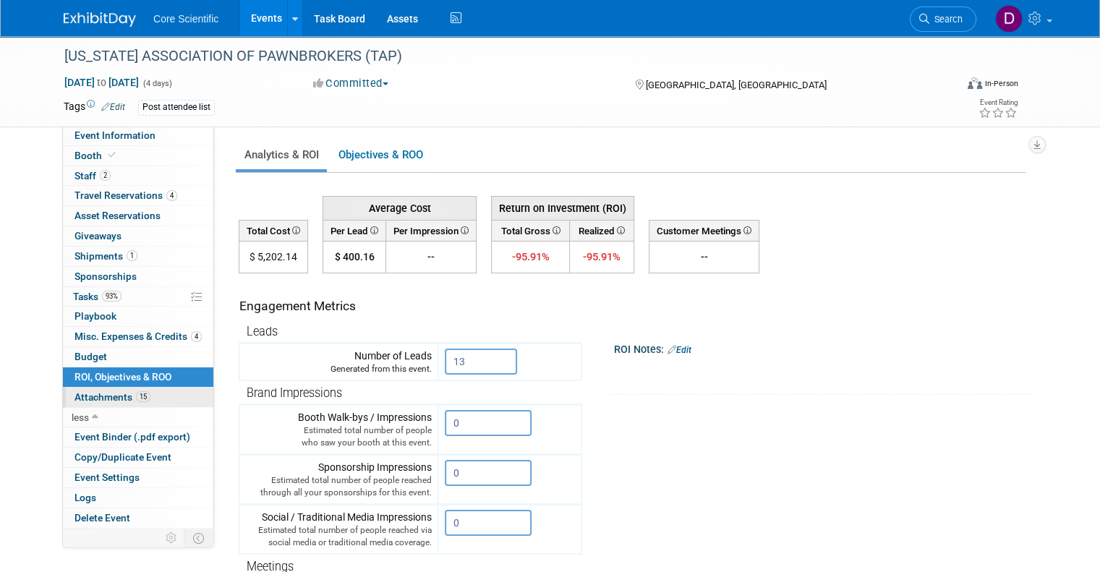
click at [90, 396] on span "Attachments 15" at bounding box center [113, 397] width 76 height 12
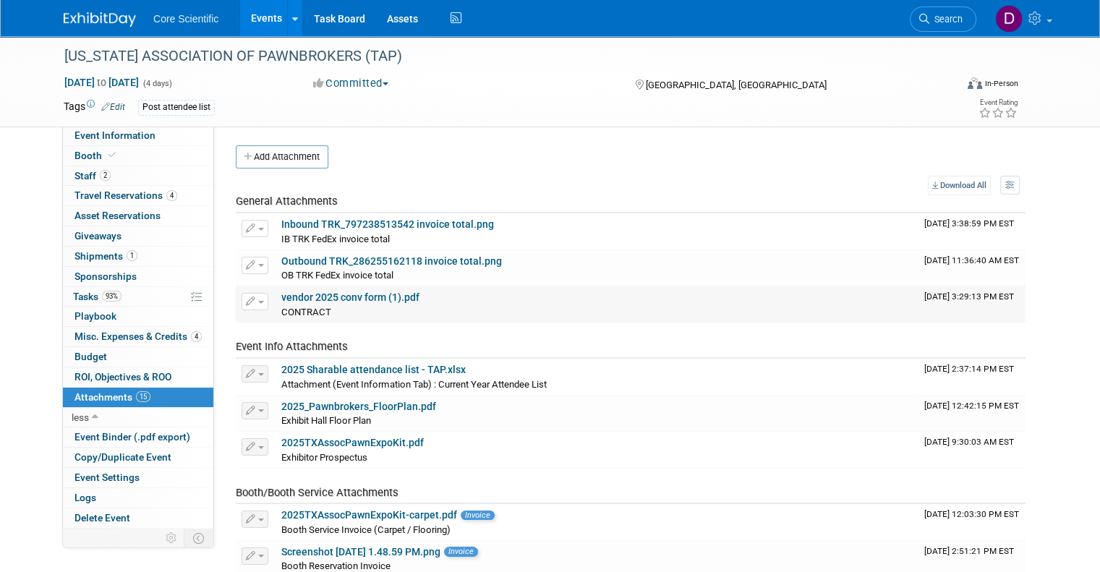
click at [324, 296] on link "vendor 2025 conv form (1).pdf" at bounding box center [350, 298] width 138 height 12
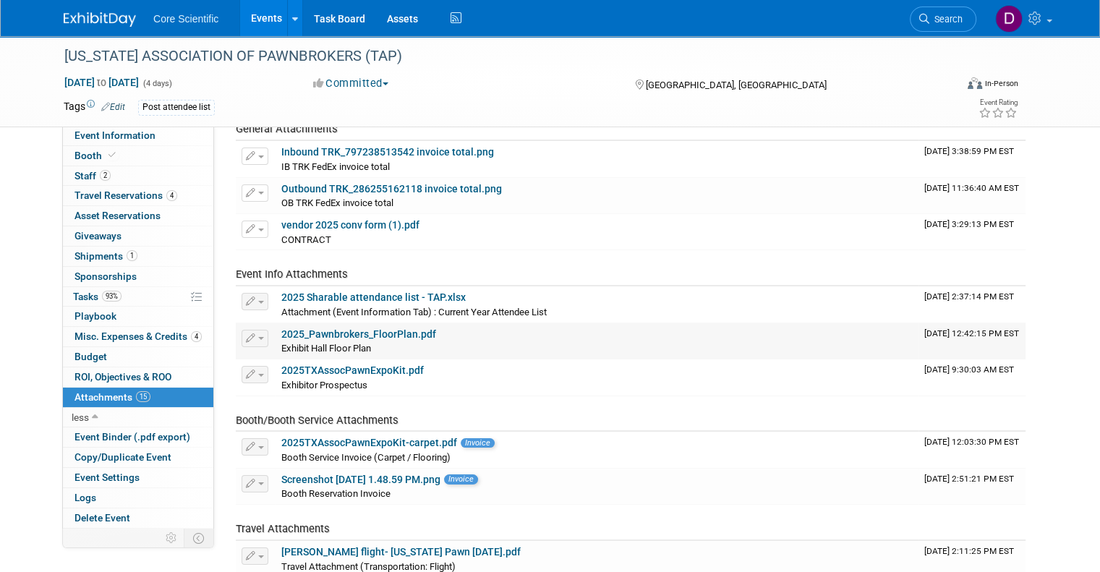
scroll to position [145, 0]
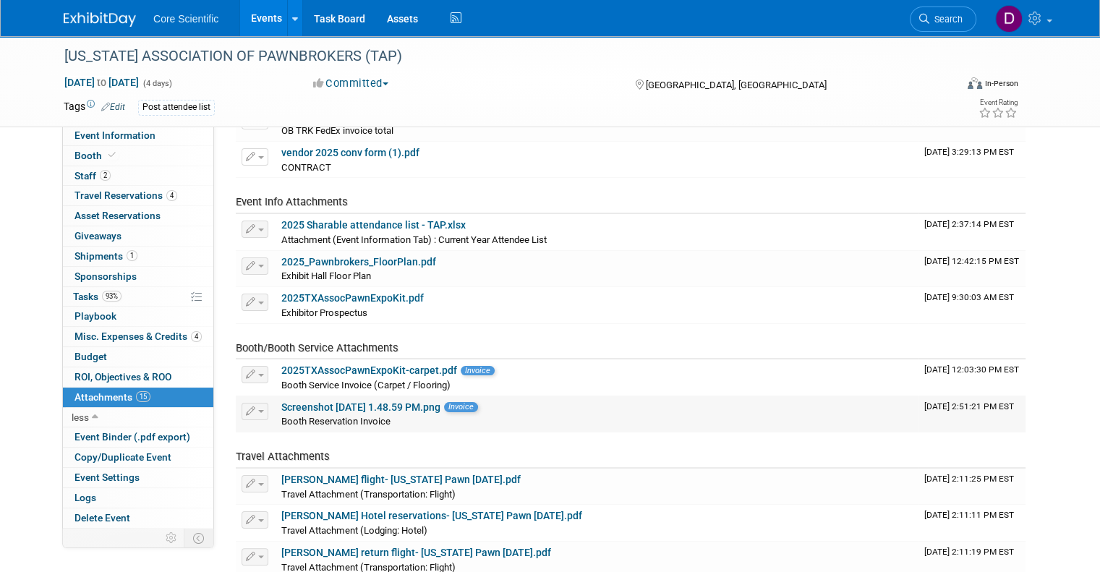
click at [383, 407] on link "Screenshot [DATE] 1.48.59 PM.png" at bounding box center [360, 408] width 159 height 12
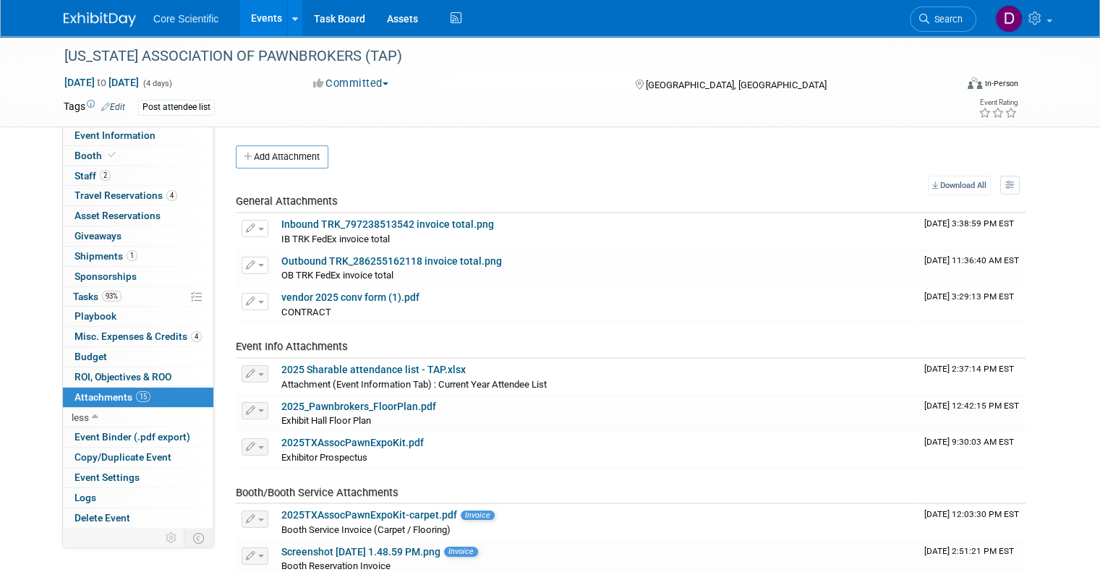
scroll to position [0, 0]
click at [82, 6] on div at bounding box center [109, 13] width 90 height 27
click at [82, 9] on link at bounding box center [109, 13] width 90 height 12
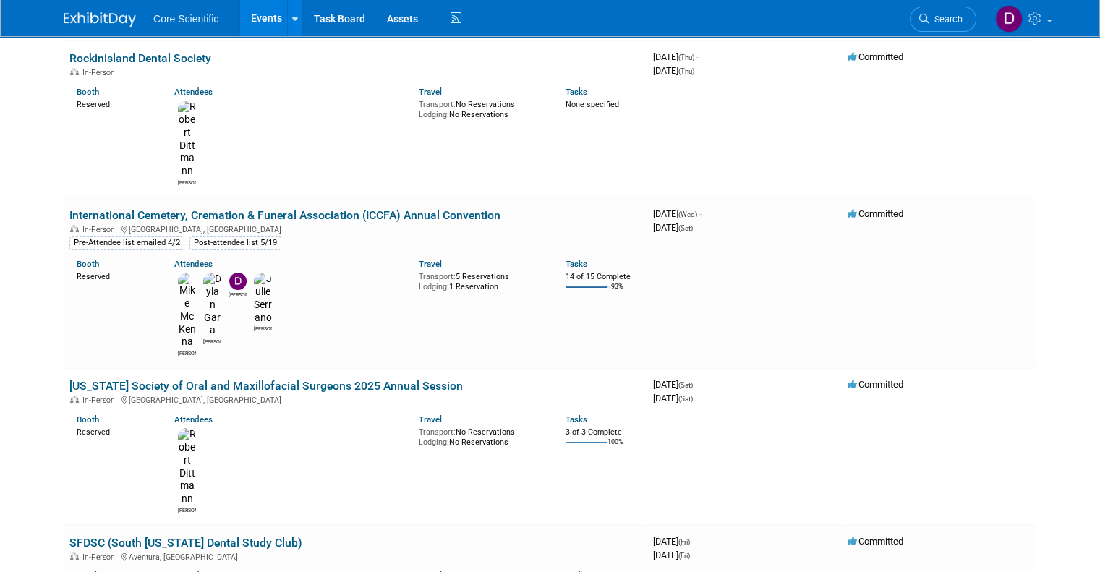
scroll to position [5549, 0]
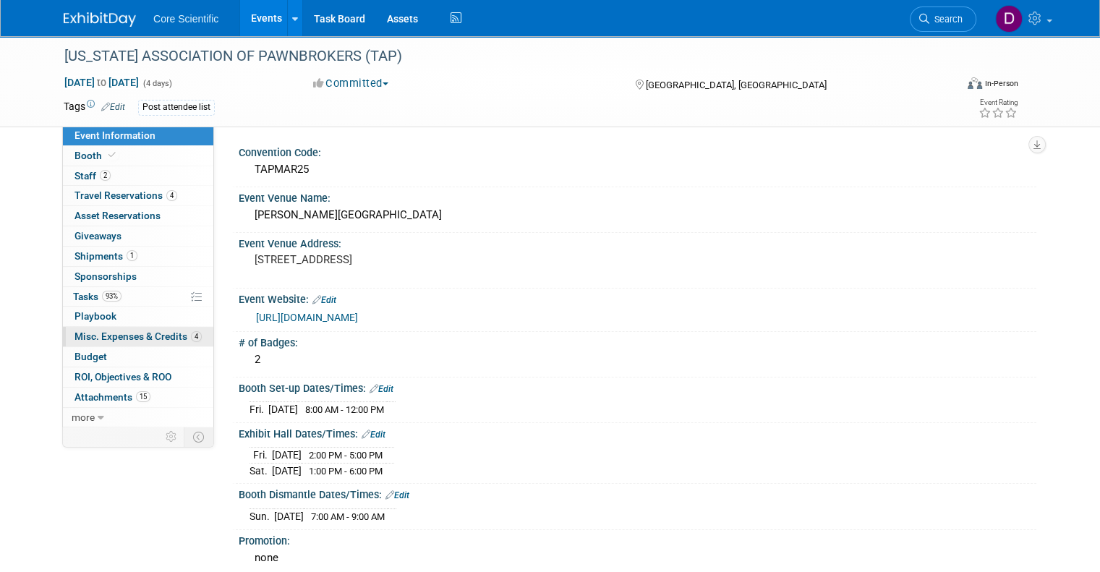
click at [96, 341] on span "Misc. Expenses & Credits 4" at bounding box center [138, 337] width 127 height 12
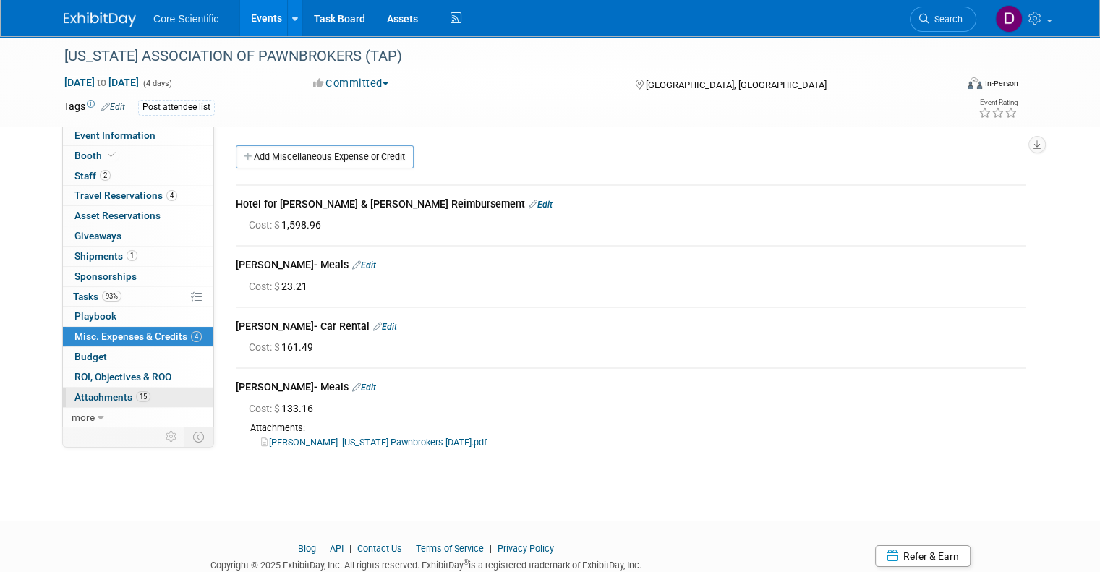
click at [96, 393] on span "Attachments 15" at bounding box center [113, 397] width 76 height 12
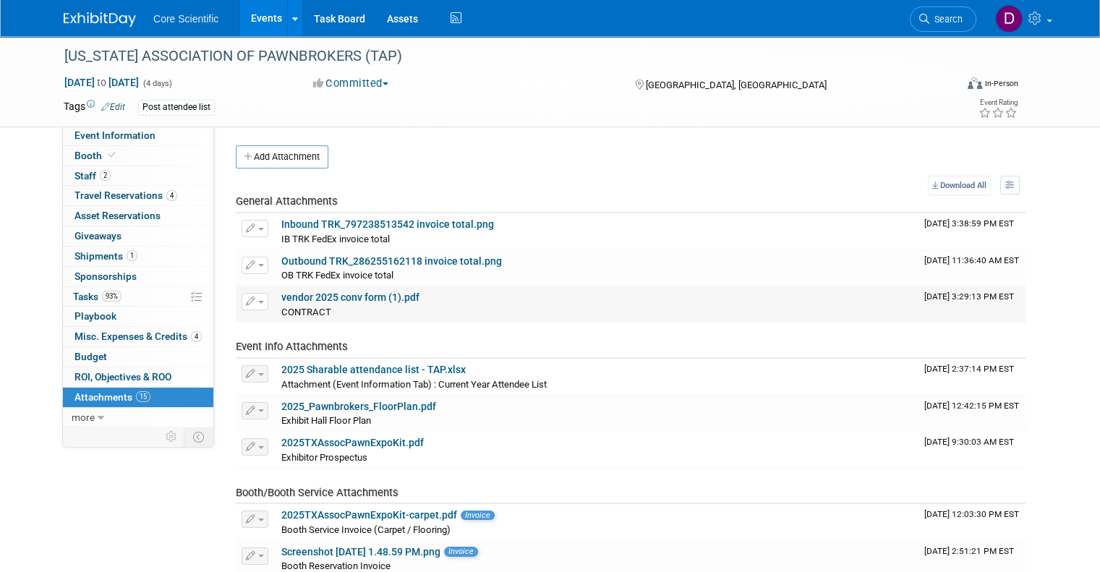
click at [361, 298] on link "vendor 2025 conv form (1).pdf" at bounding box center [350, 298] width 138 height 12
click at [84, 137] on span "Event Information" at bounding box center [115, 136] width 81 height 12
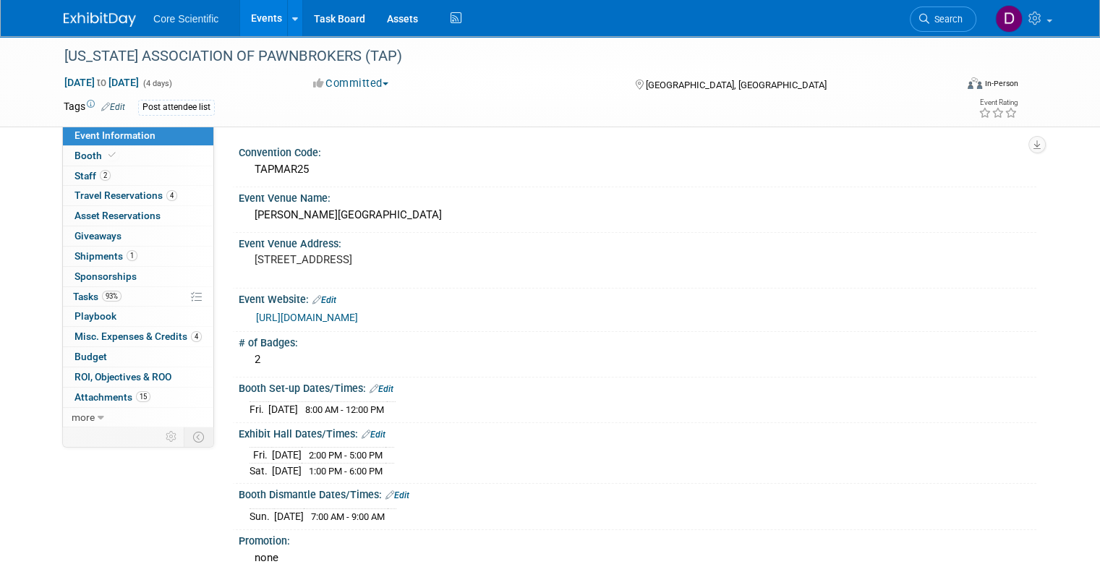
click at [64, 14] on img at bounding box center [100, 19] width 72 height 14
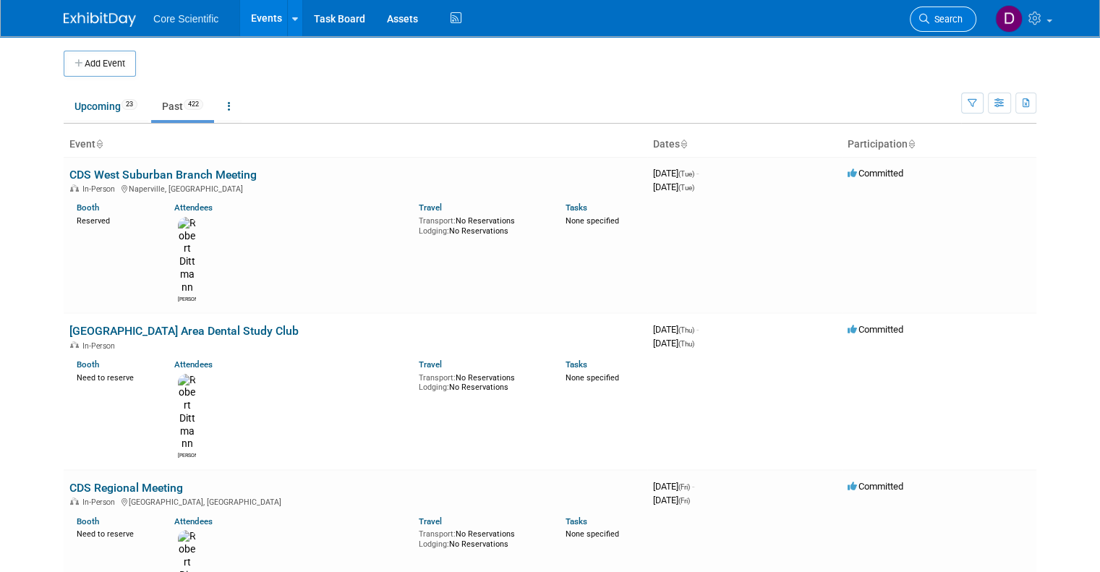
click at [963, 15] on span "Search" at bounding box center [946, 19] width 33 height 11
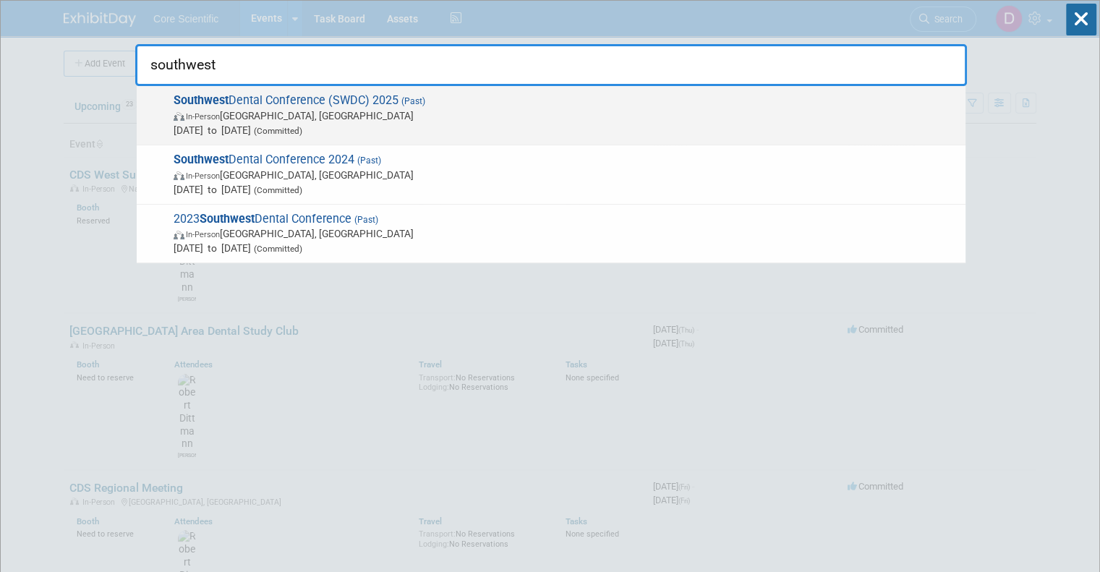
type input "southwest"
click at [430, 125] on span "Aug 22, 2025 to Aug 23, 2025 (Committed)" at bounding box center [566, 130] width 785 height 14
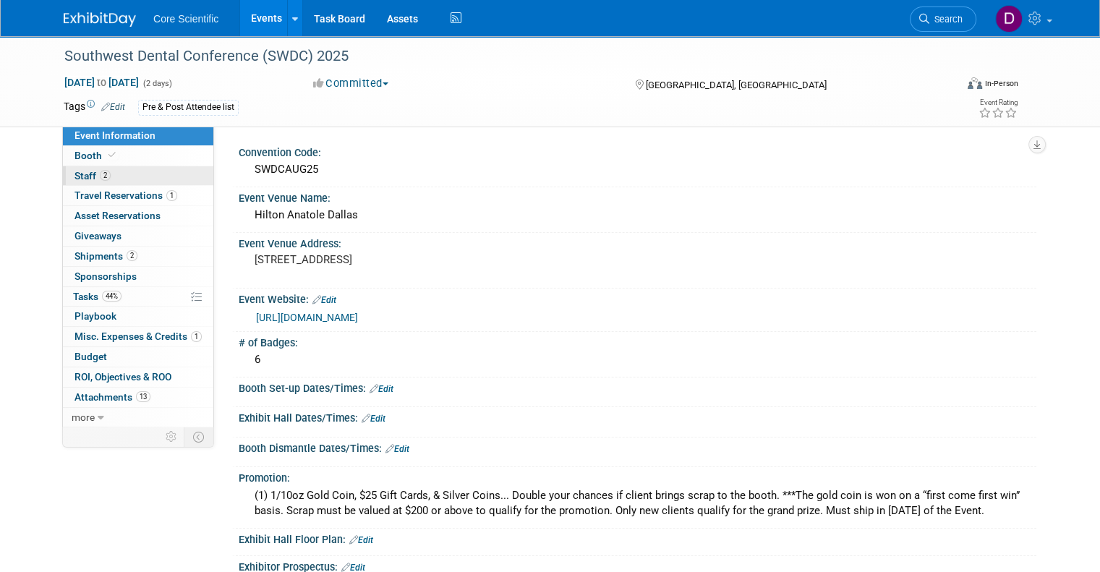
click at [75, 181] on span "Staff 2" at bounding box center [93, 176] width 36 height 12
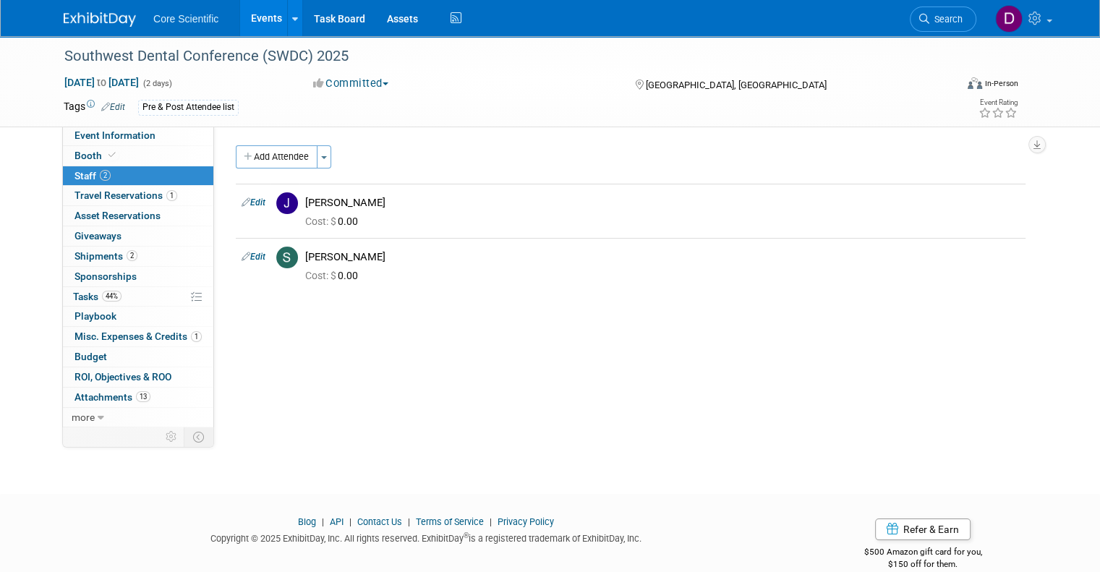
click at [80, 22] on img at bounding box center [100, 19] width 72 height 14
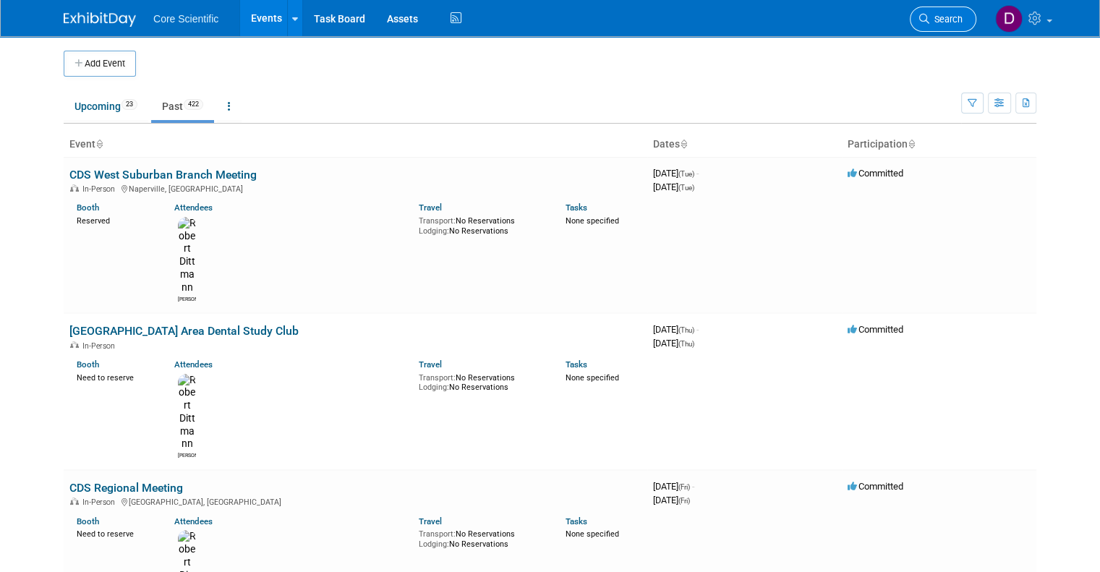
click at [959, 22] on span "Search" at bounding box center [946, 19] width 33 height 11
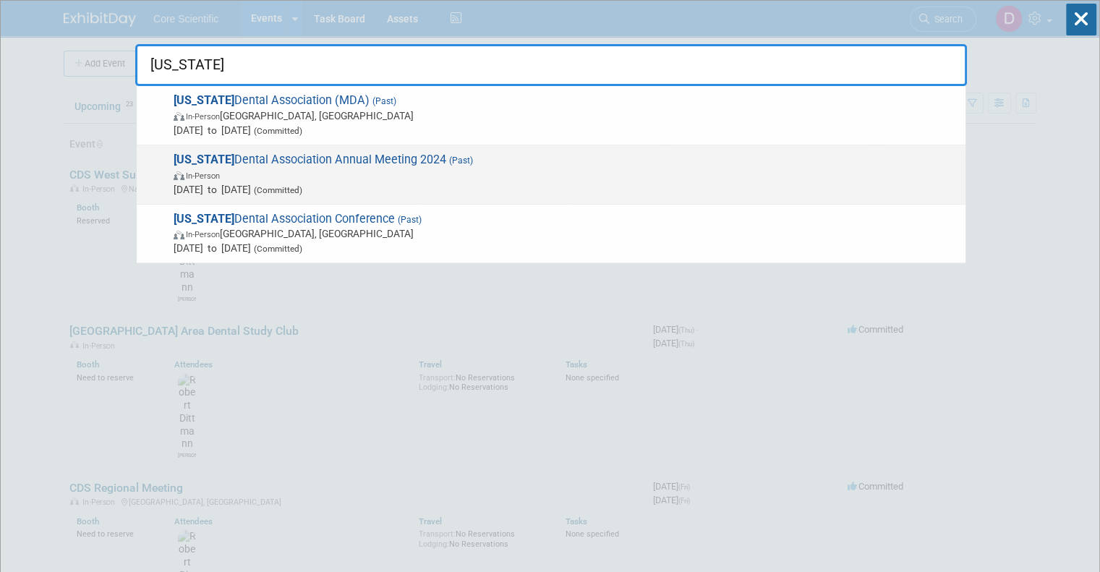
click at [408, 176] on span "In-Person" at bounding box center [566, 175] width 785 height 14
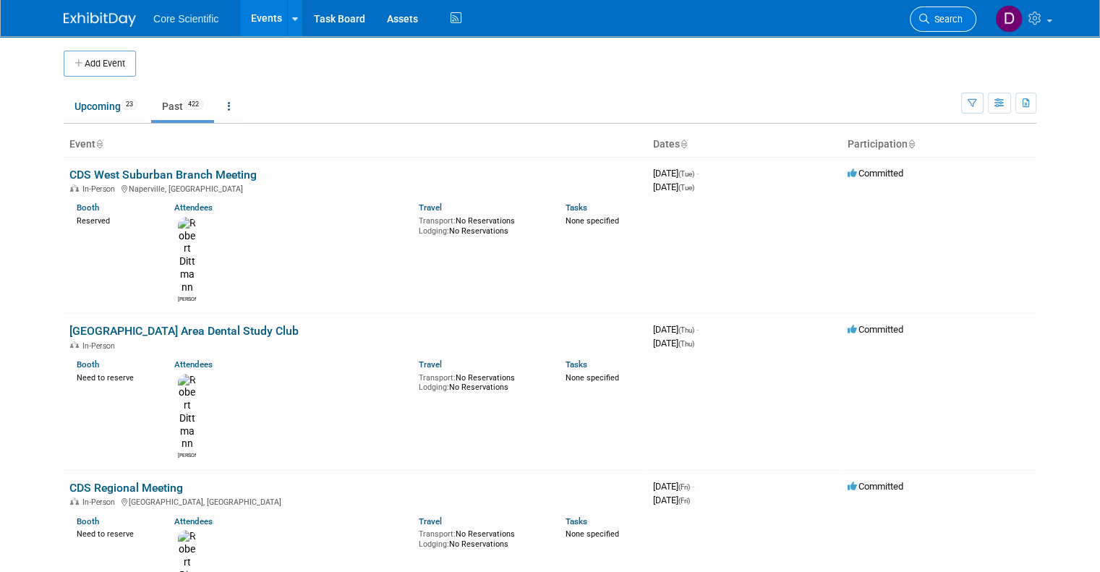
click at [951, 21] on span "Search" at bounding box center [946, 19] width 33 height 11
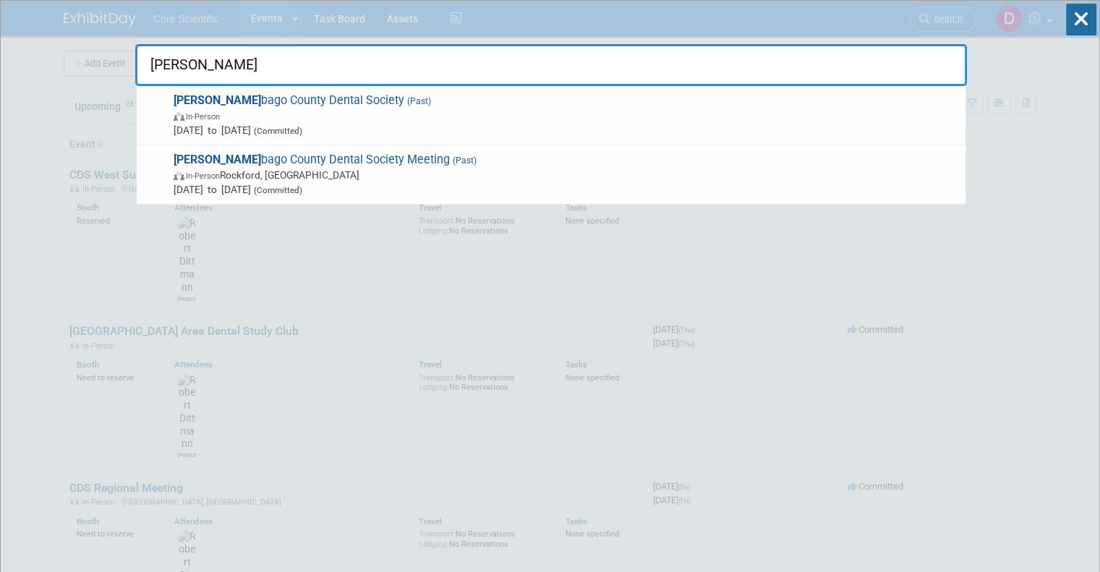
type input "winne"
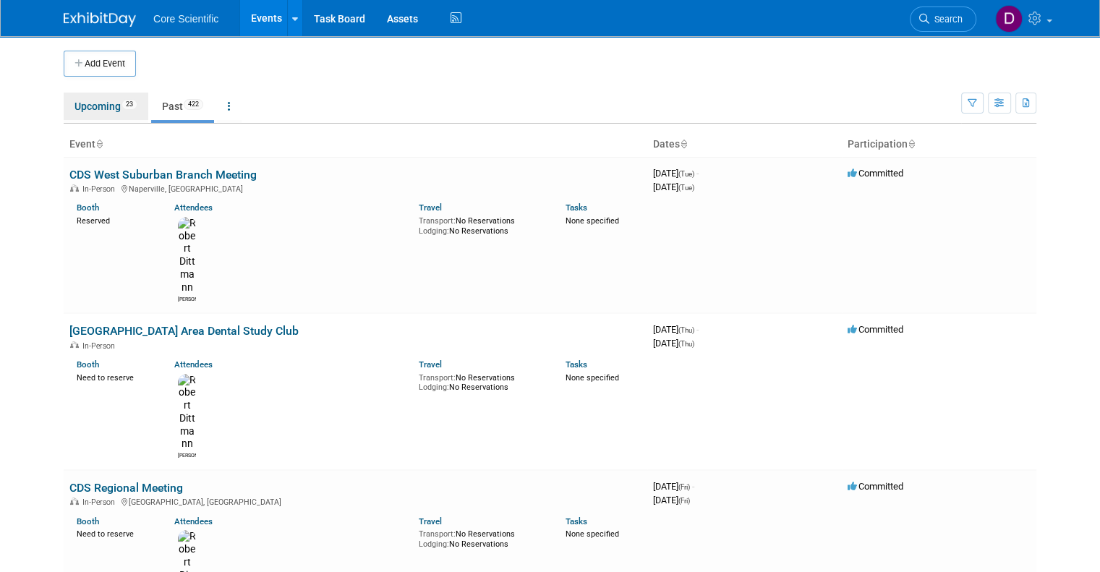
click at [106, 109] on link "Upcoming 23" at bounding box center [106, 106] width 85 height 27
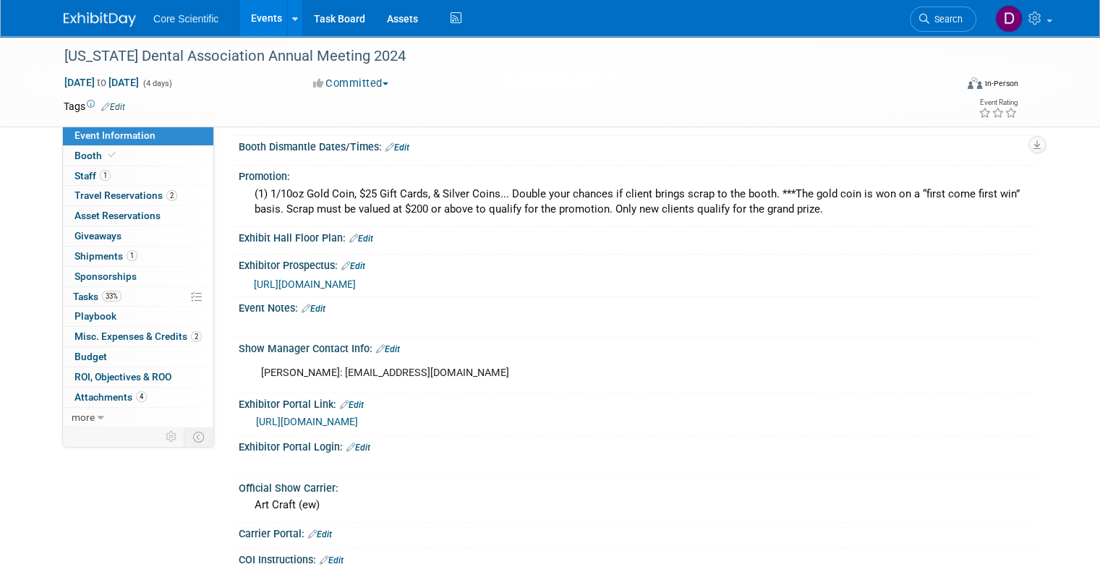
scroll to position [362, 0]
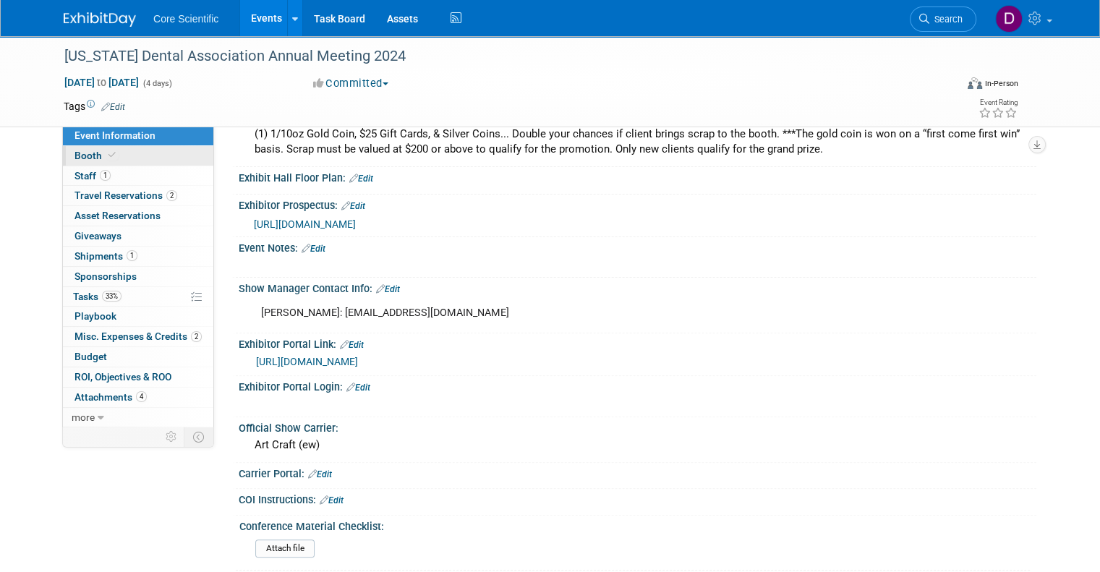
click at [88, 150] on span "Booth" at bounding box center [97, 156] width 44 height 12
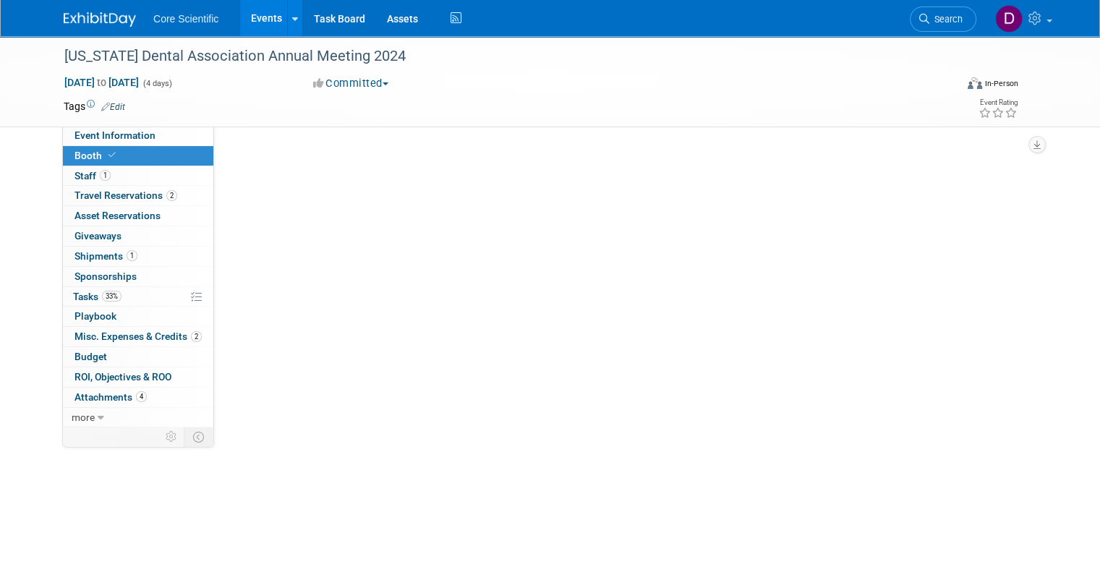
scroll to position [0, 0]
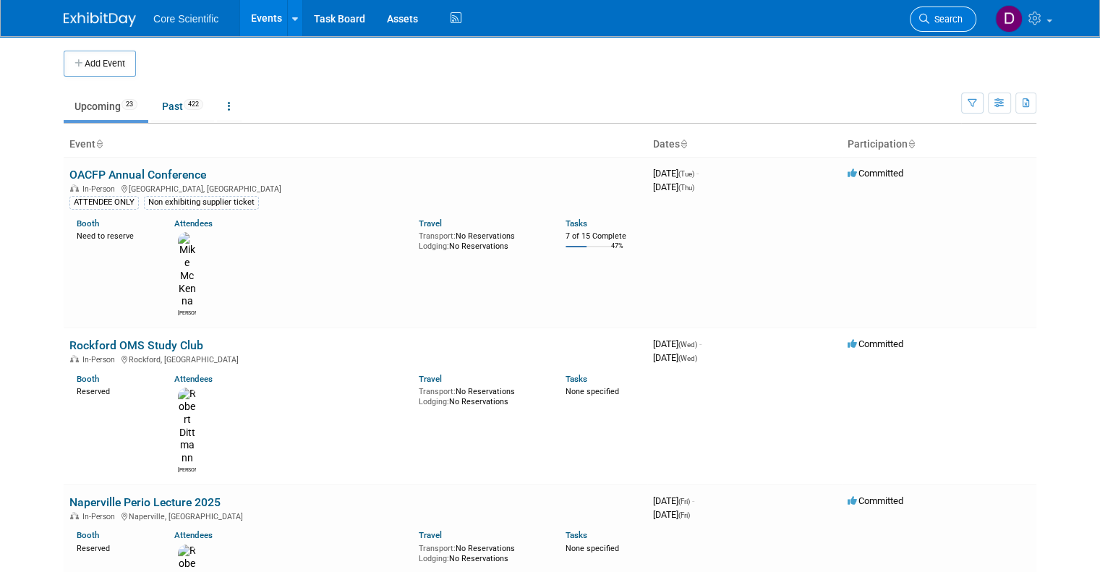
click at [957, 22] on span "Search" at bounding box center [946, 19] width 33 height 11
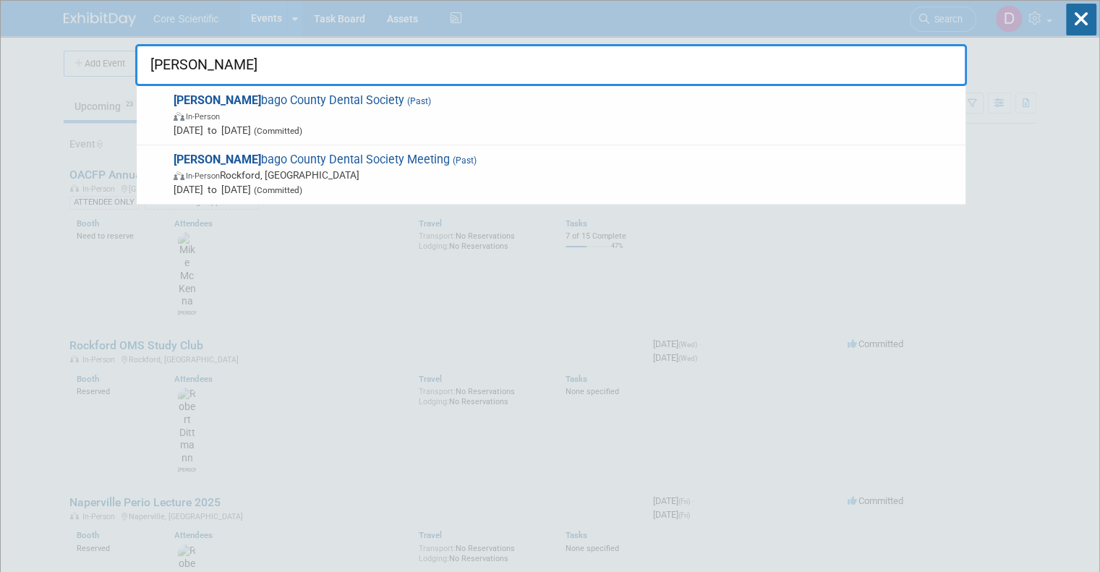
type input "[PERSON_NAME]"
click at [200, 66] on input "[PERSON_NAME]" at bounding box center [551, 65] width 832 height 42
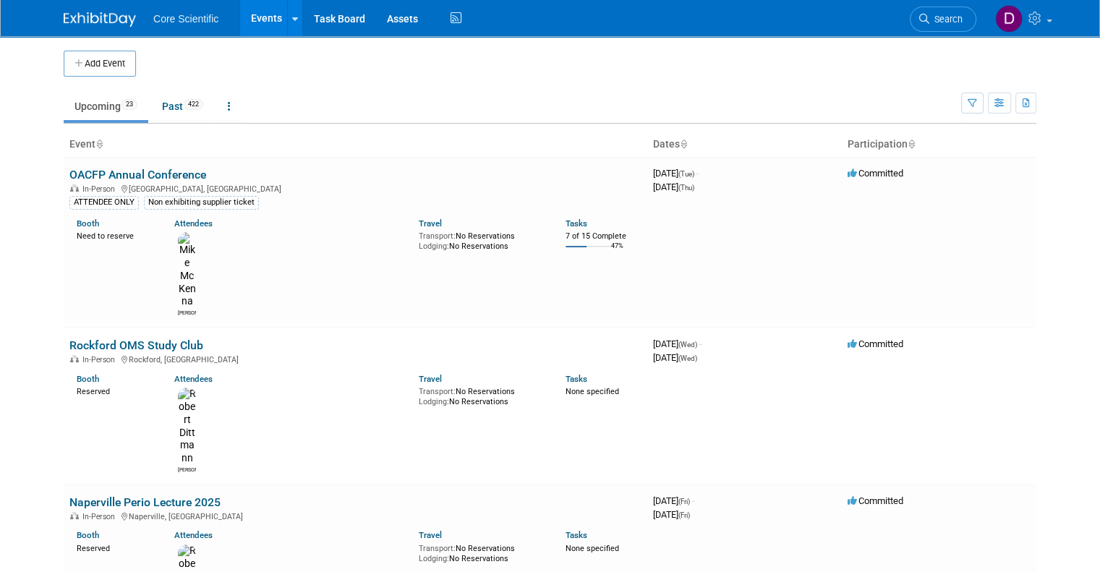
click at [106, 17] on img at bounding box center [100, 19] width 72 height 14
